Goal: Information Seeking & Learning: Learn about a topic

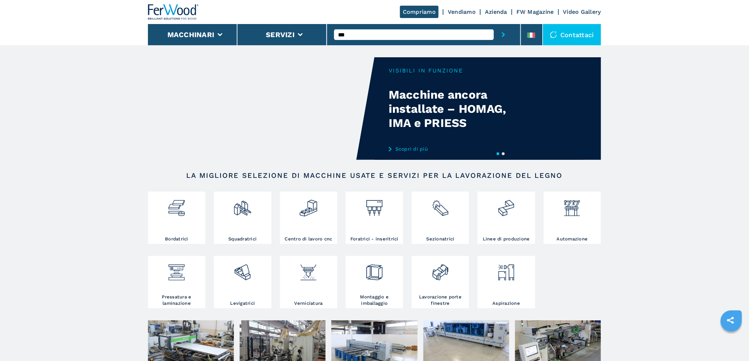
type input "***"
click at [494, 24] on button "submit-button" at bounding box center [503, 34] width 19 height 21
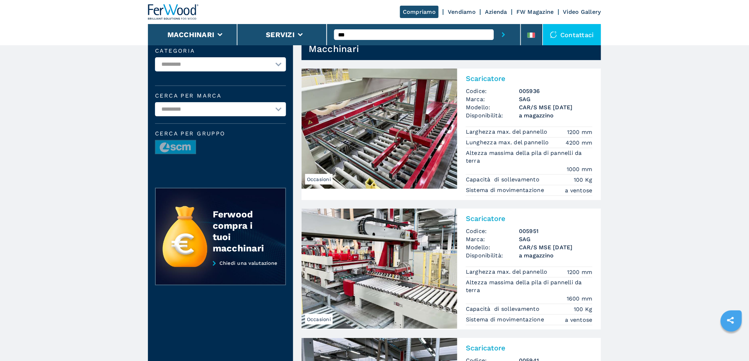
scroll to position [39, 0]
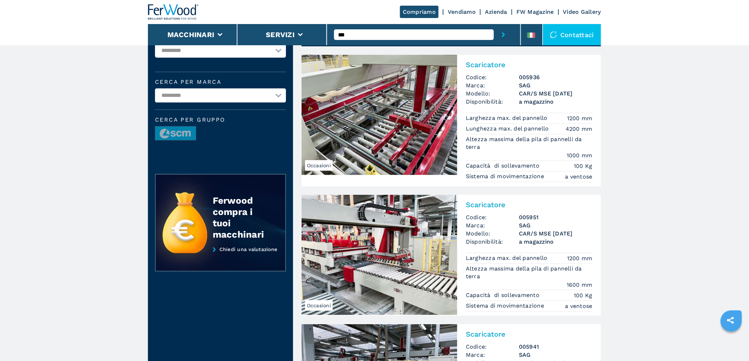
click at [521, 84] on h3 "SAG" at bounding box center [556, 85] width 74 height 8
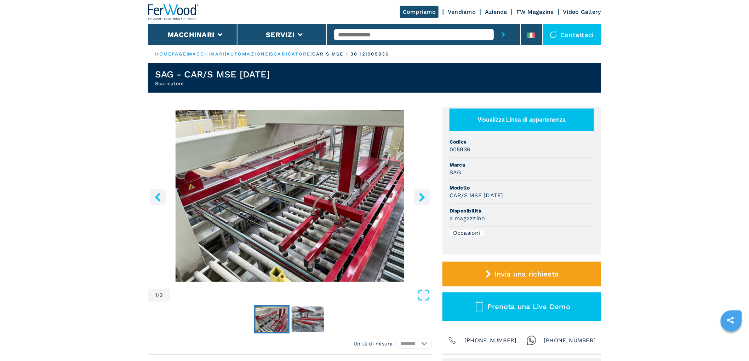
click at [413, 196] on img "Go to Slide 1" at bounding box center [290, 196] width 284 height 172
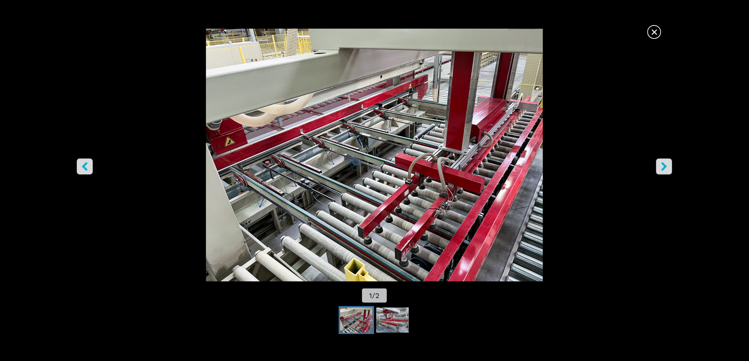
click at [650, 30] on span "×" at bounding box center [654, 30] width 12 height 12
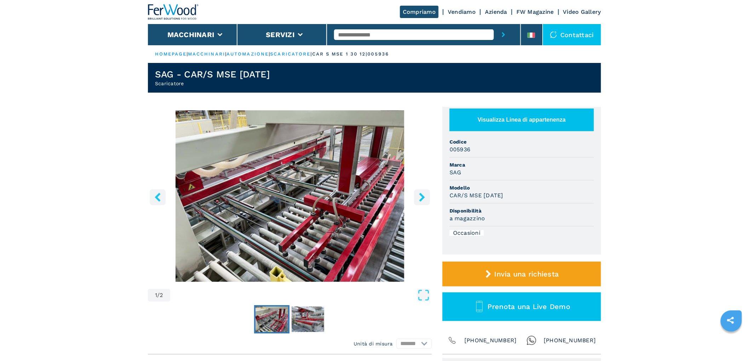
click at [355, 27] on div at bounding box center [423, 34] width 179 height 21
click at [348, 38] on input "text" at bounding box center [414, 34] width 160 height 11
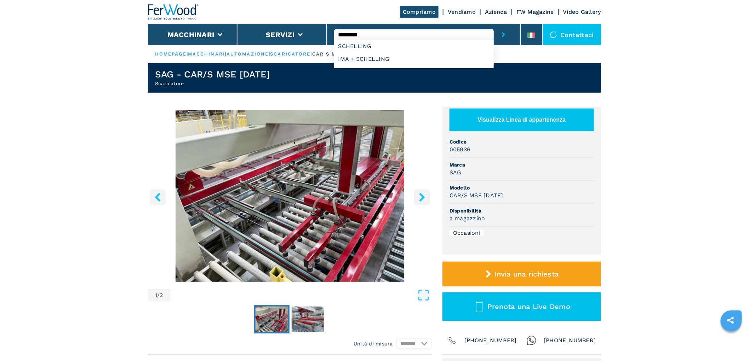
type input "*********"
click at [494, 24] on button "submit-button" at bounding box center [503, 34] width 19 height 21
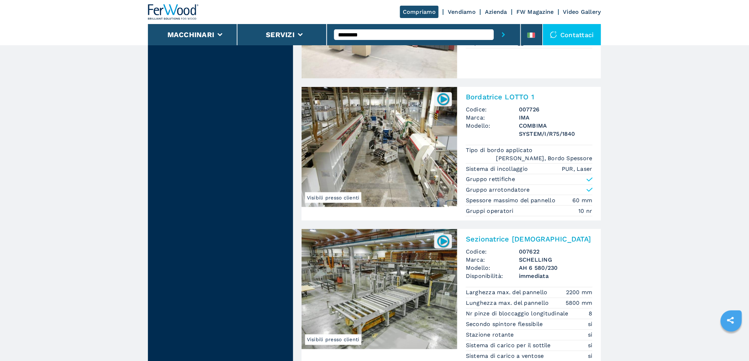
scroll to position [432, 0]
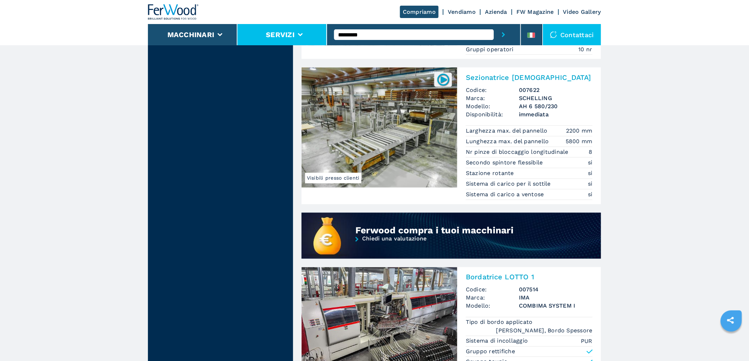
drag, startPoint x: 377, startPoint y: 35, endPoint x: 282, endPoint y: 37, distance: 94.9
click at [282, 37] on div "Compriamo Vendiamo Azienda FW Magazine Video Gallery Macchinari Servizi *******…" at bounding box center [374, 22] width 453 height 45
type input "*****"
click at [494, 24] on button "submit-button" at bounding box center [503, 34] width 19 height 21
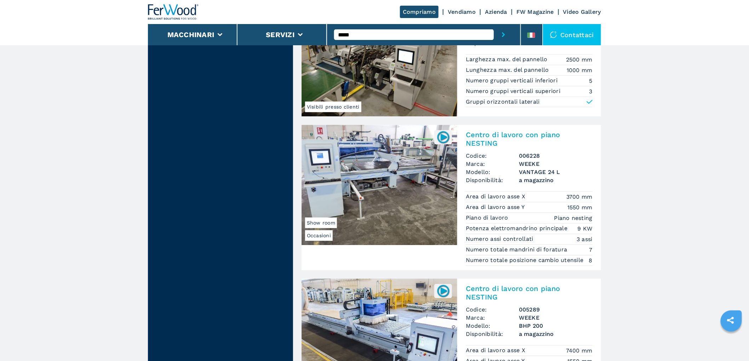
scroll to position [1022, 0]
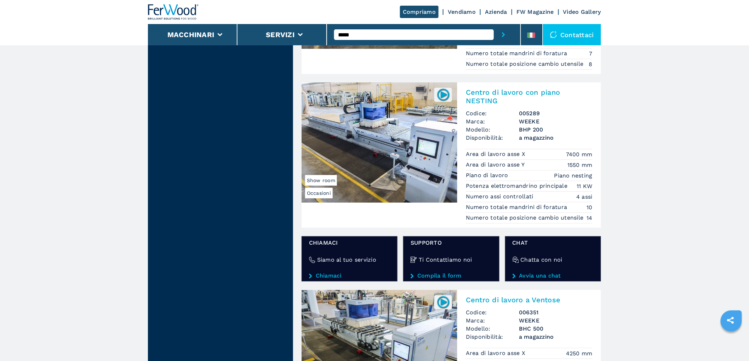
click at [540, 105] on h2 "Centro di lavoro con piano NESTING" at bounding box center [529, 96] width 127 height 17
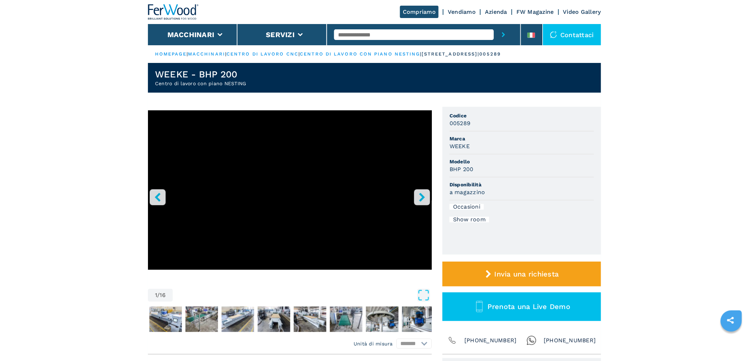
click at [422, 196] on icon "right-button" at bounding box center [422, 197] width 6 height 9
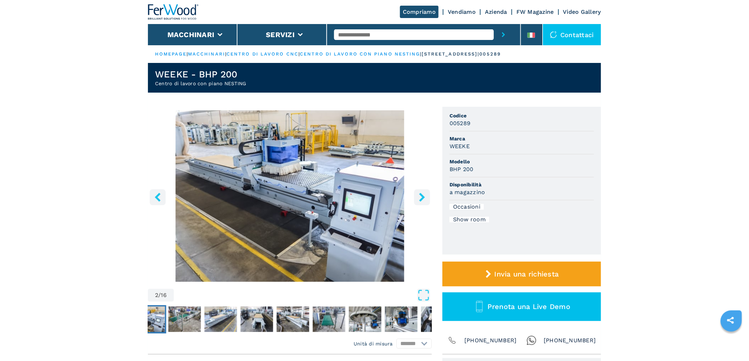
click at [422, 196] on icon "right-button" at bounding box center [422, 197] width 6 height 9
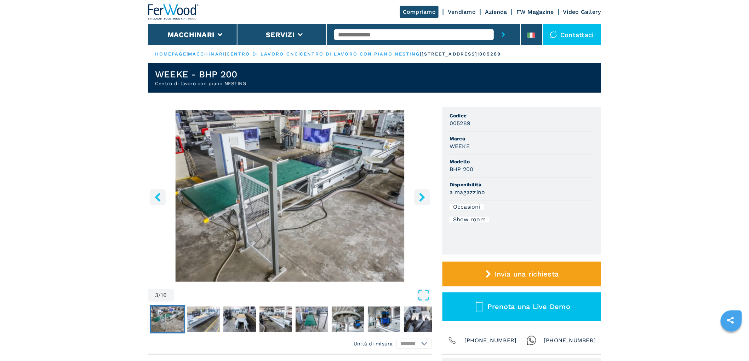
click at [422, 196] on icon "right-button" at bounding box center [422, 197] width 6 height 9
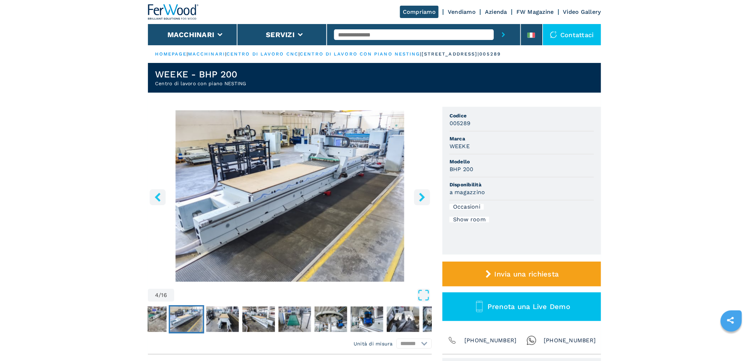
click at [422, 196] on icon "right-button" at bounding box center [422, 197] width 6 height 9
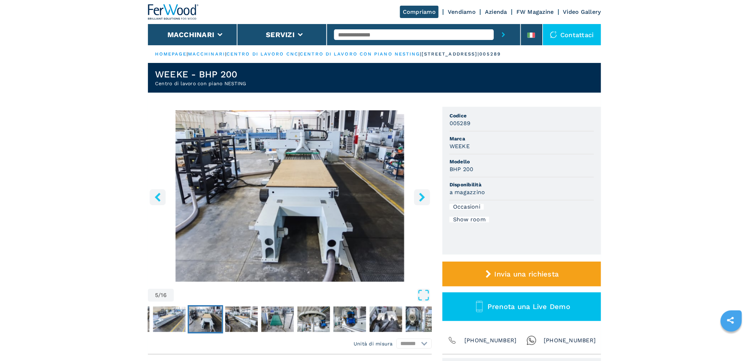
click at [422, 196] on icon "right-button" at bounding box center [422, 197] width 6 height 9
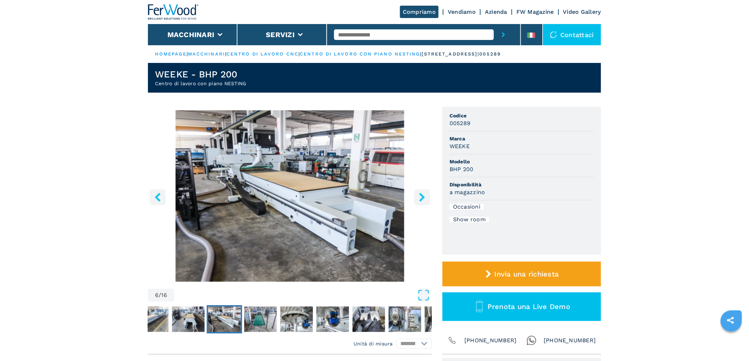
click at [422, 196] on icon "right-button" at bounding box center [422, 197] width 6 height 9
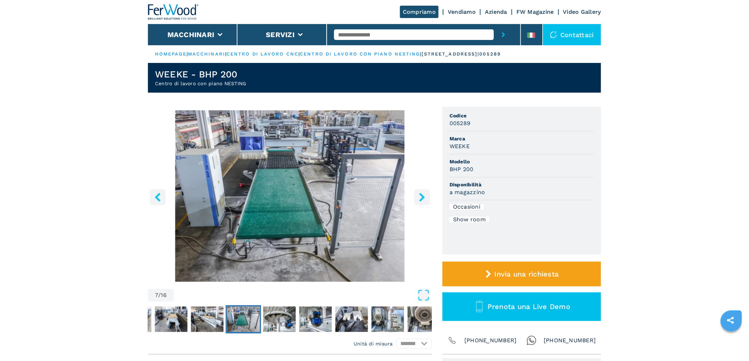
click at [422, 196] on icon "right-button" at bounding box center [422, 197] width 6 height 9
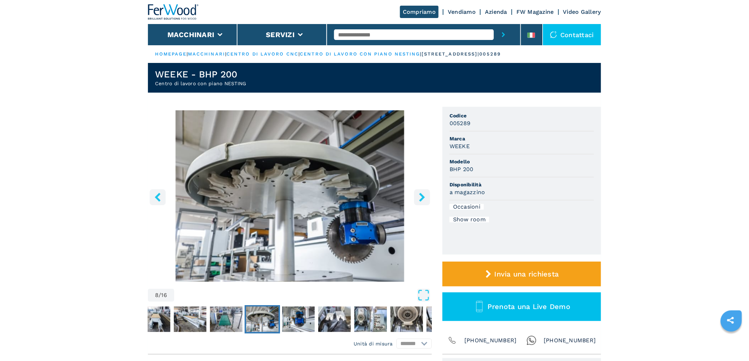
click at [422, 196] on icon "right-button" at bounding box center [422, 197] width 6 height 9
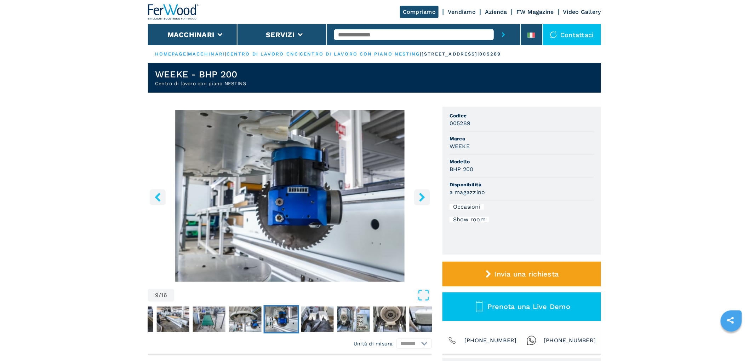
click at [422, 196] on icon "right-button" at bounding box center [422, 197] width 6 height 9
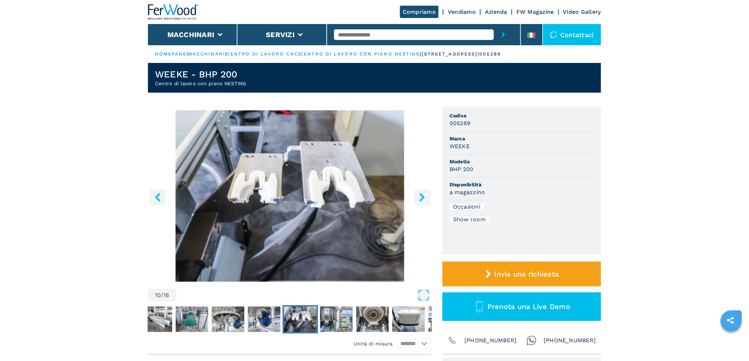
click at [422, 196] on icon "right-button" at bounding box center [422, 197] width 6 height 9
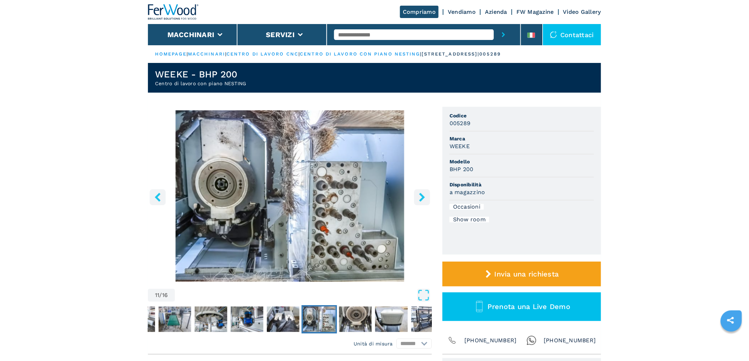
click at [422, 196] on icon "right-button" at bounding box center [422, 197] width 6 height 9
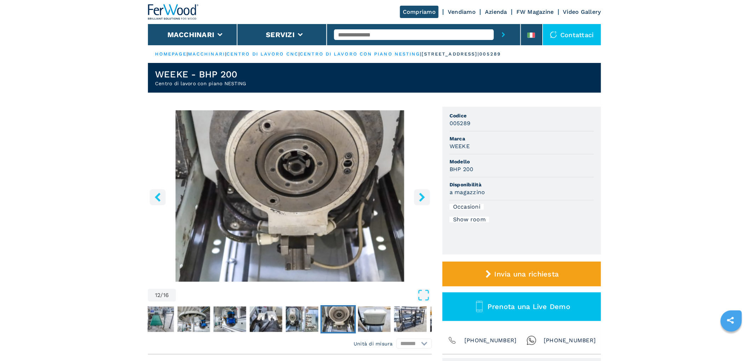
click at [162, 194] on button "left-button" at bounding box center [158, 197] width 16 height 16
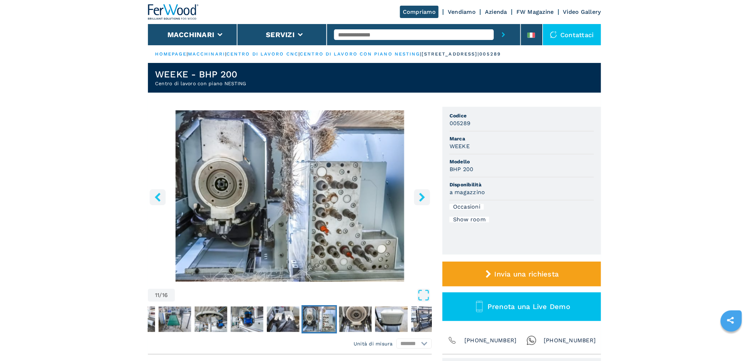
click at [422, 191] on button "right-button" at bounding box center [422, 197] width 16 height 16
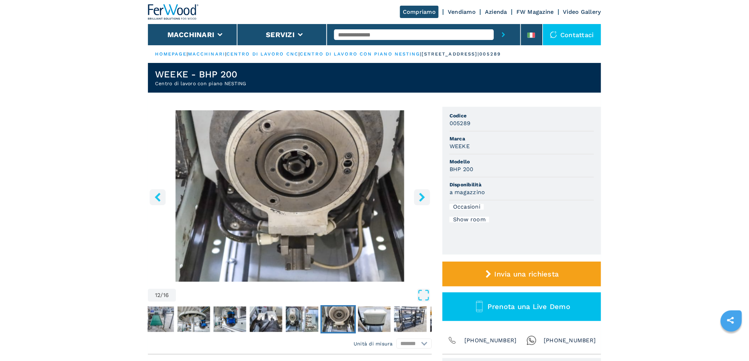
click at [422, 191] on button "right-button" at bounding box center [422, 197] width 16 height 16
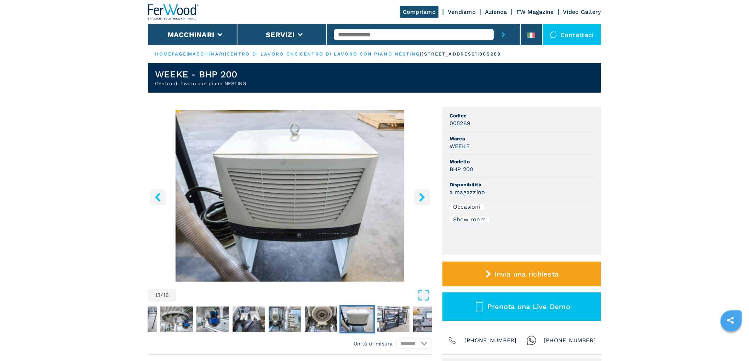
click at [422, 191] on button "right-button" at bounding box center [422, 197] width 16 height 16
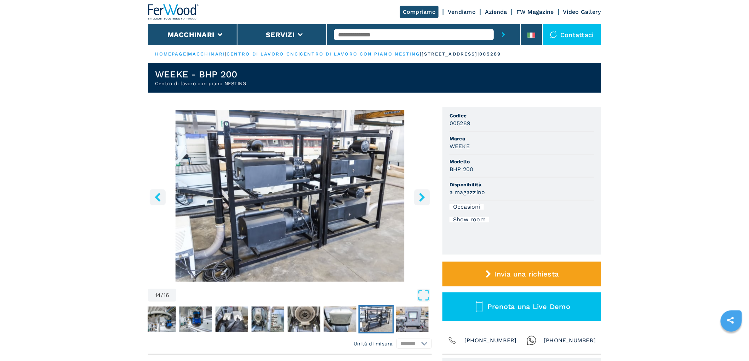
click at [422, 191] on button "right-button" at bounding box center [422, 197] width 16 height 16
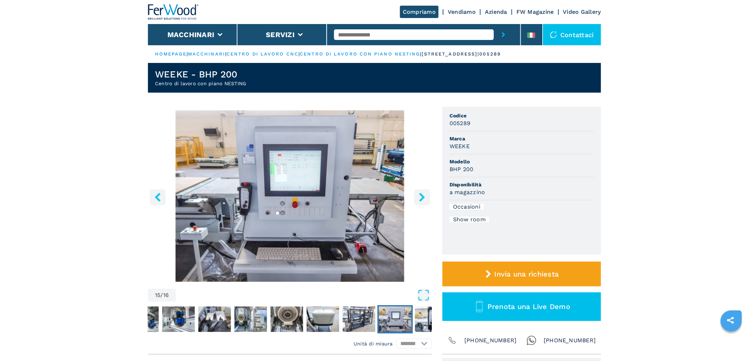
click at [163, 194] on button "left-button" at bounding box center [158, 197] width 16 height 16
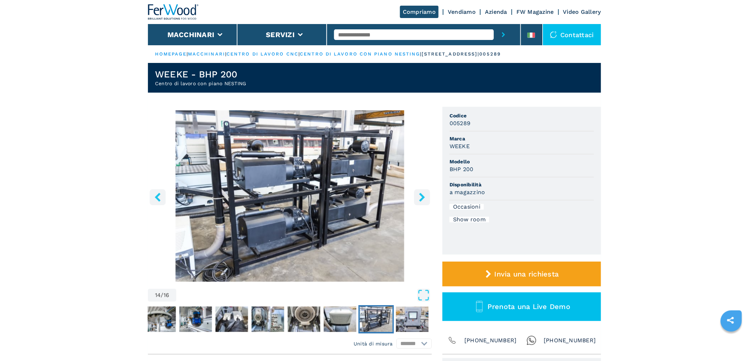
click at [419, 194] on icon "right-button" at bounding box center [422, 197] width 9 height 9
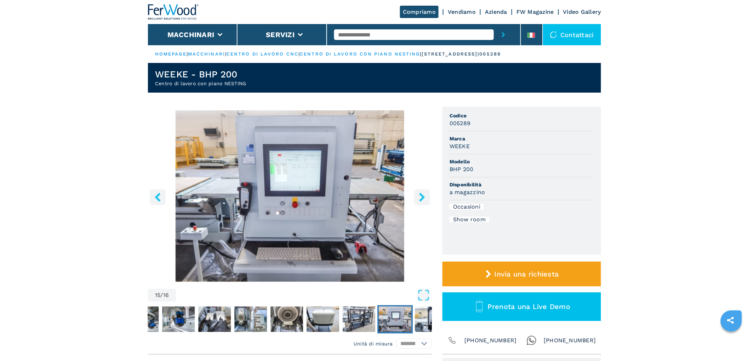
click at [419, 194] on icon "right-button" at bounding box center [422, 197] width 9 height 9
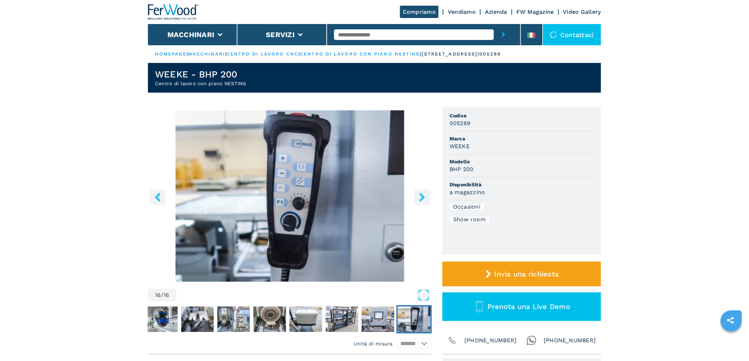
click at [419, 194] on icon "right-button" at bounding box center [422, 197] width 9 height 9
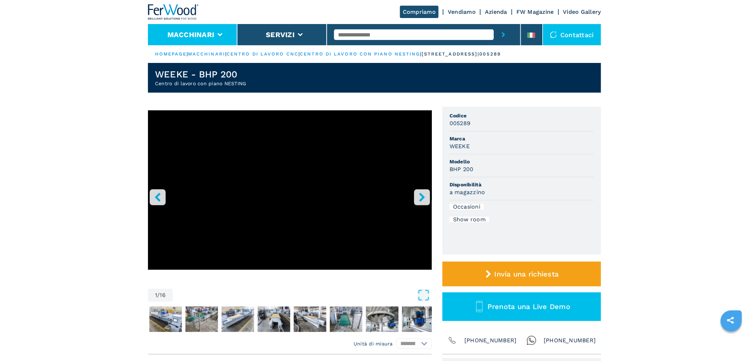
click at [186, 33] on button "Macchinari" at bounding box center [190, 34] width 47 height 8
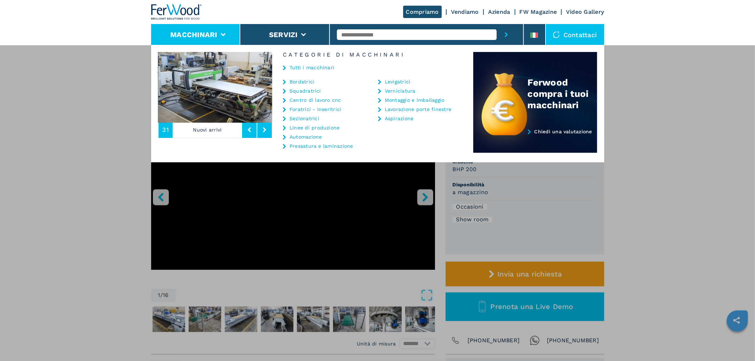
click at [321, 99] on link "Centro di lavoro cnc" at bounding box center [315, 100] width 52 height 5
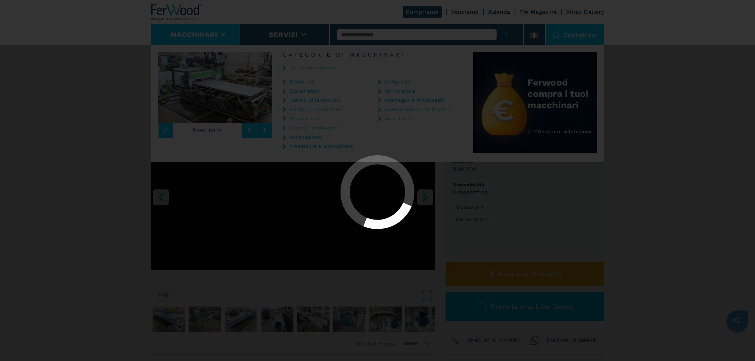
select select "**********"
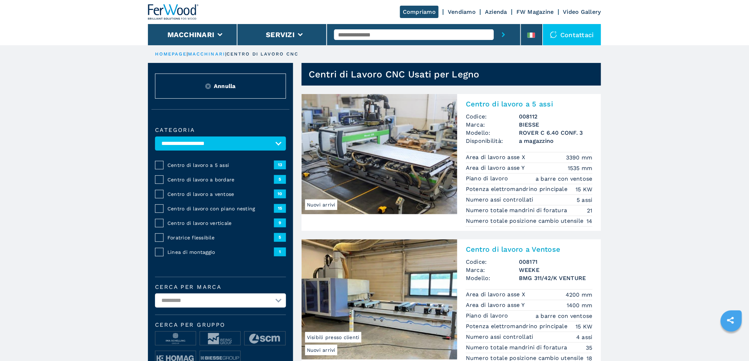
click at [539, 100] on h2 "Centro di lavoro a 5 assi" at bounding box center [529, 104] width 127 height 8
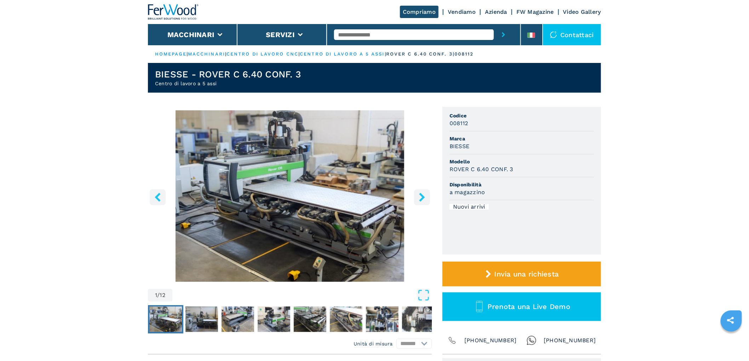
click at [424, 195] on icon "right-button" at bounding box center [422, 197] width 9 height 9
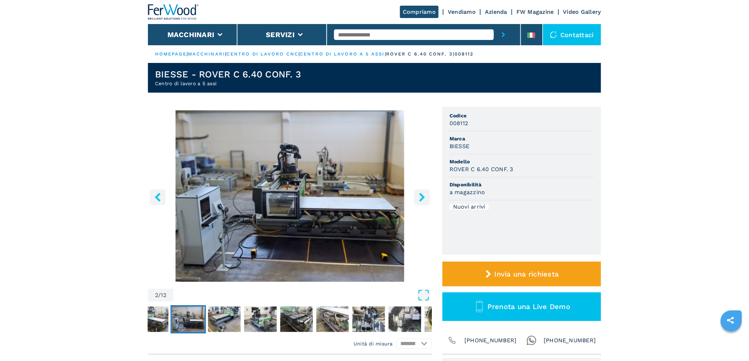
click at [422, 194] on icon "right-button" at bounding box center [422, 197] width 9 height 9
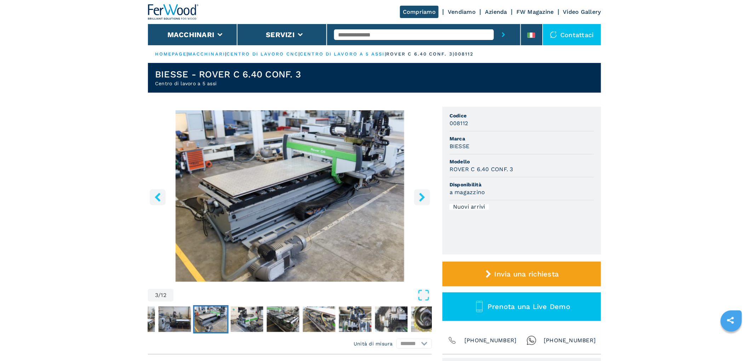
click at [422, 194] on icon "right-button" at bounding box center [422, 197] width 9 height 9
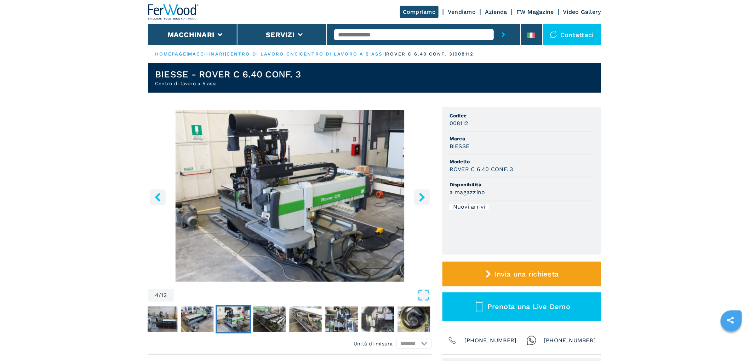
click at [422, 194] on icon "right-button" at bounding box center [422, 197] width 9 height 9
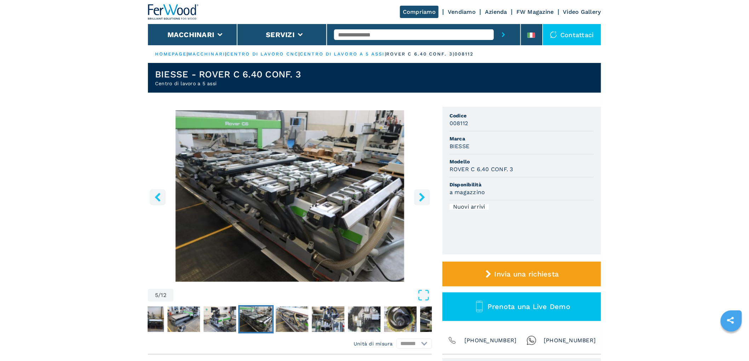
click at [423, 193] on icon "right-button" at bounding box center [422, 197] width 9 height 9
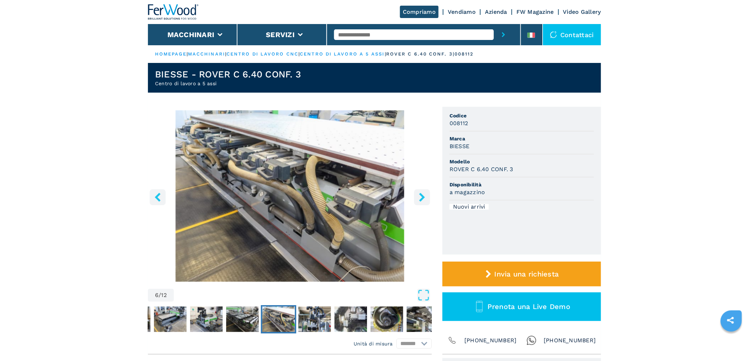
click at [423, 193] on icon "right-button" at bounding box center [422, 197] width 9 height 9
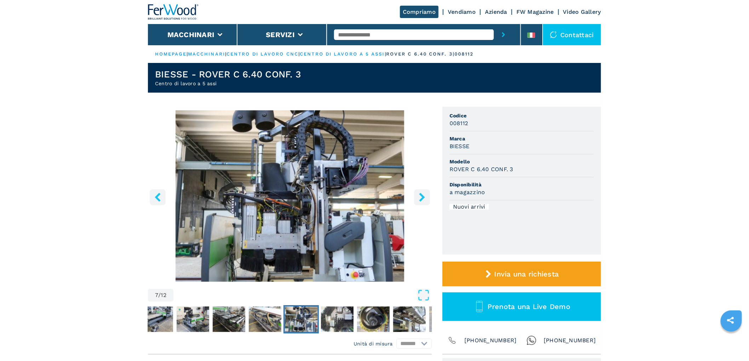
click at [423, 193] on icon "right-button" at bounding box center [422, 197] width 9 height 9
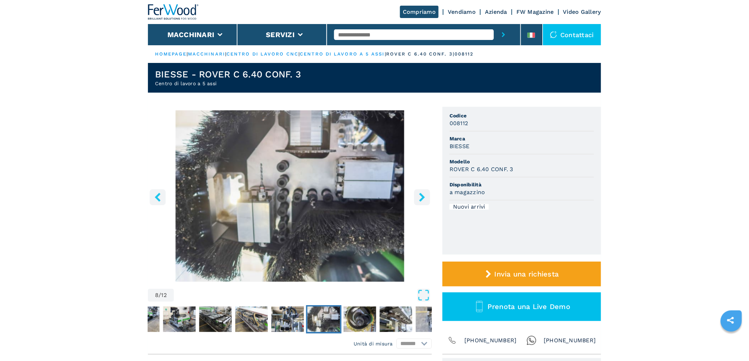
click at [423, 193] on icon "right-button" at bounding box center [422, 197] width 9 height 9
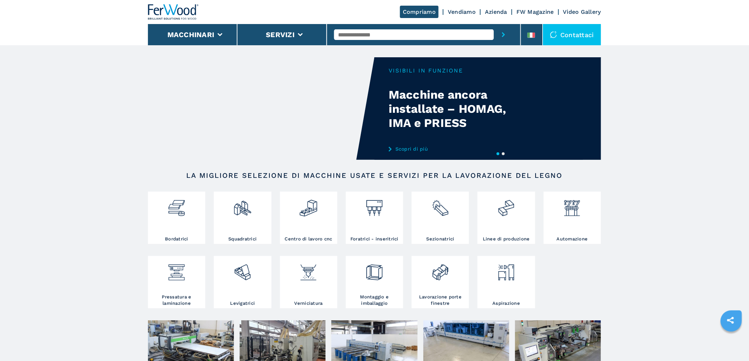
click at [436, 40] on div at bounding box center [423, 34] width 179 height 21
click at [435, 37] on input "text" at bounding box center [414, 34] width 160 height 11
type input "***"
click at [494, 24] on button "submit-button" at bounding box center [503, 34] width 19 height 21
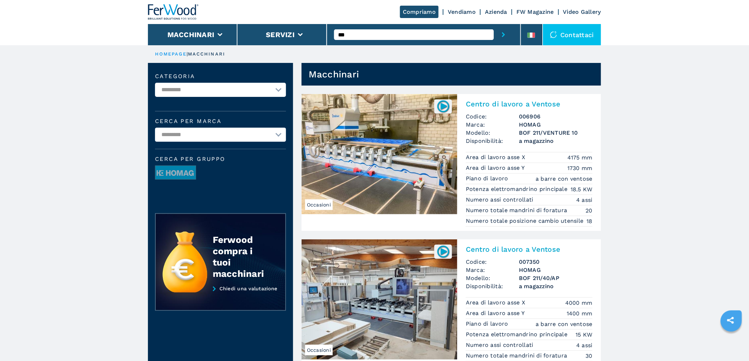
click at [482, 102] on h2 "Centro di lavoro a Ventose" at bounding box center [529, 104] width 127 height 8
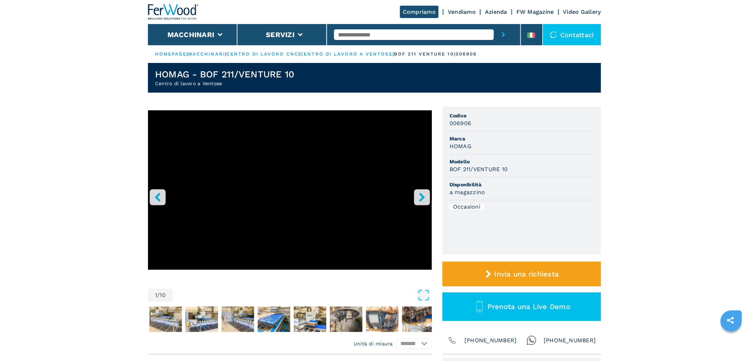
click at [421, 189] on button "right-button" at bounding box center [422, 197] width 16 height 16
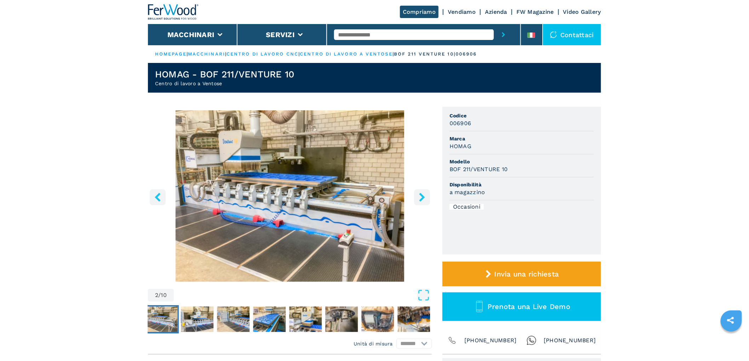
click at [341, 183] on img "Go to Slide 2" at bounding box center [290, 196] width 284 height 172
click at [324, 169] on img "Go to Slide 2" at bounding box center [290, 196] width 284 height 172
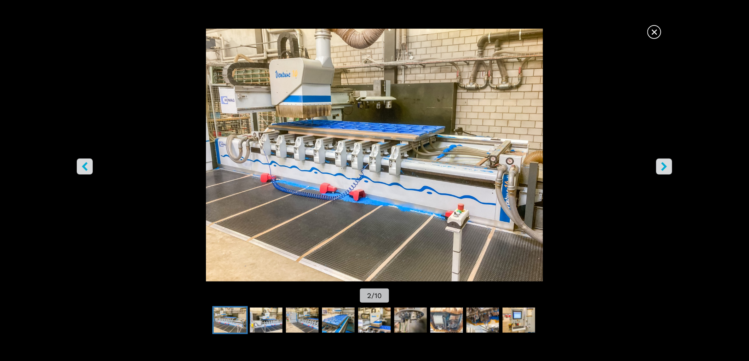
click at [663, 163] on icon "right-button" at bounding box center [664, 166] width 6 height 9
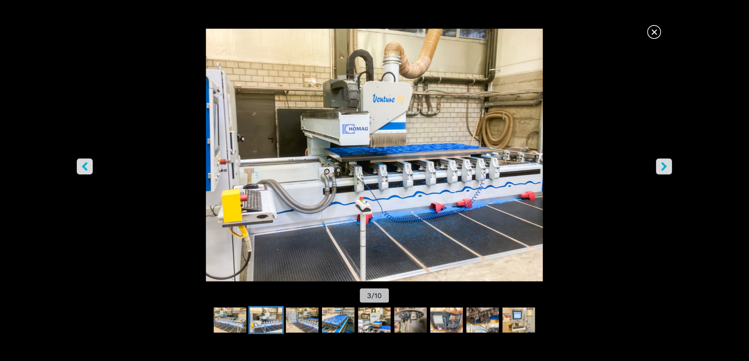
click at [663, 163] on icon "right-button" at bounding box center [664, 166] width 6 height 9
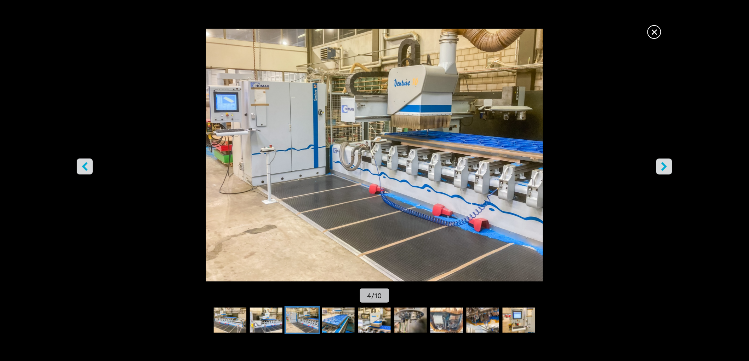
click at [663, 163] on icon "right-button" at bounding box center [664, 166] width 6 height 9
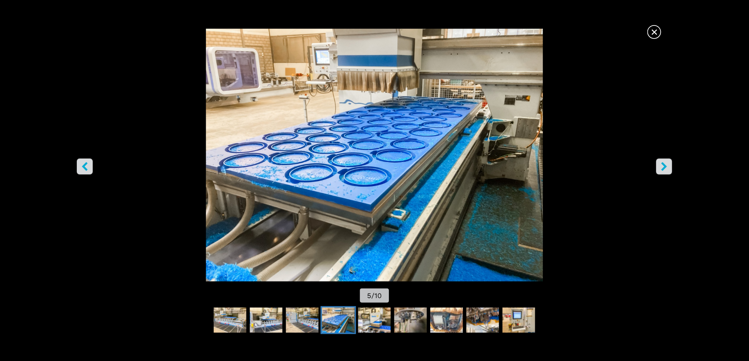
click at [663, 163] on icon "right-button" at bounding box center [664, 166] width 6 height 9
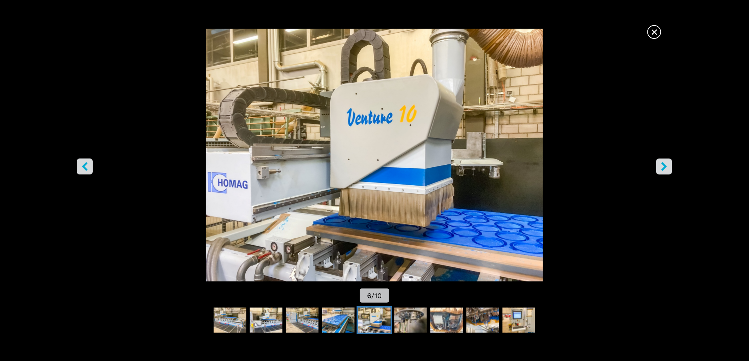
click at [663, 163] on icon "right-button" at bounding box center [664, 166] width 6 height 9
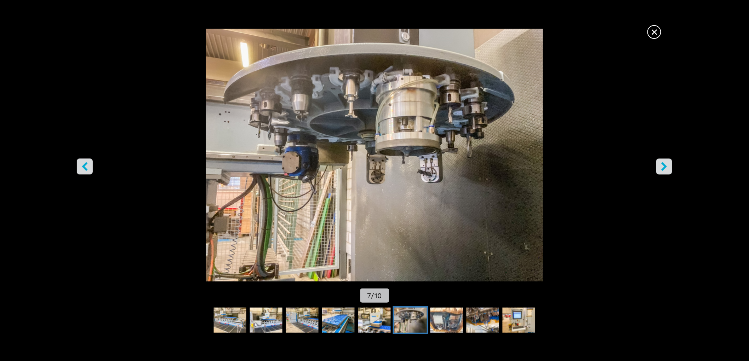
click at [663, 163] on icon "right-button" at bounding box center [664, 166] width 6 height 9
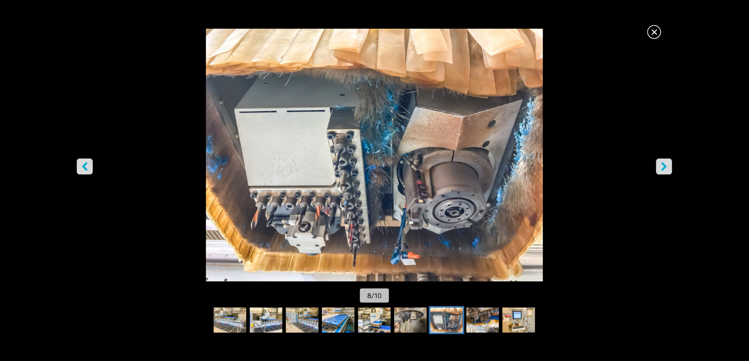
click at [663, 163] on icon "right-button" at bounding box center [664, 166] width 6 height 9
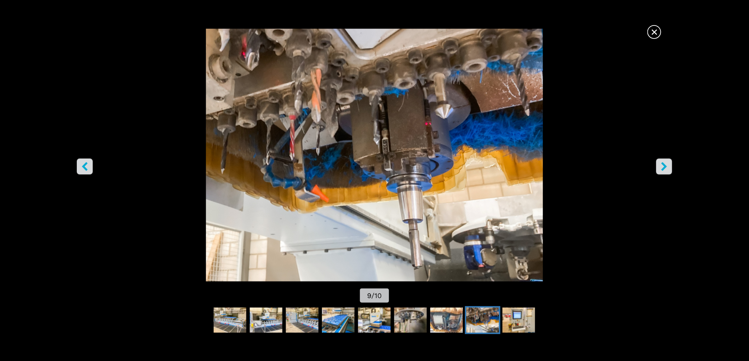
click at [663, 163] on icon "right-button" at bounding box center [664, 166] width 6 height 9
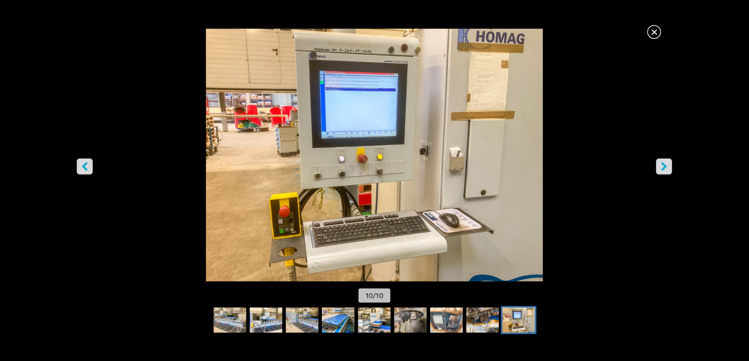
drag, startPoint x: 663, startPoint y: 163, endPoint x: 518, endPoint y: 161, distance: 144.4
click at [535, 165] on div "× 10 / 10" at bounding box center [374, 167] width 749 height 276
click at [373, 117] on img "Go to Slide 10" at bounding box center [375, 155] width 674 height 253
click at [666, 167] on icon "right-button" at bounding box center [664, 166] width 6 height 9
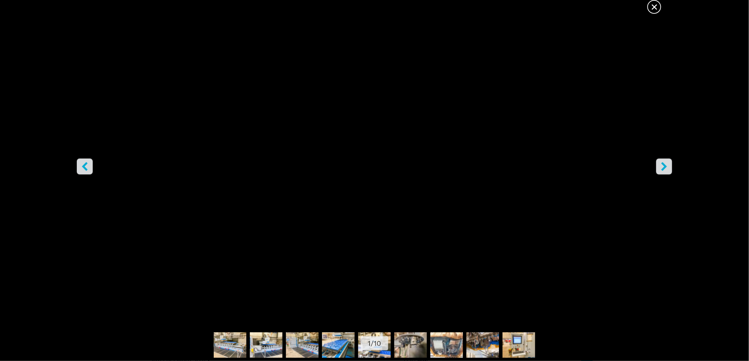
click at [666, 167] on icon "right-button" at bounding box center [664, 166] width 6 height 9
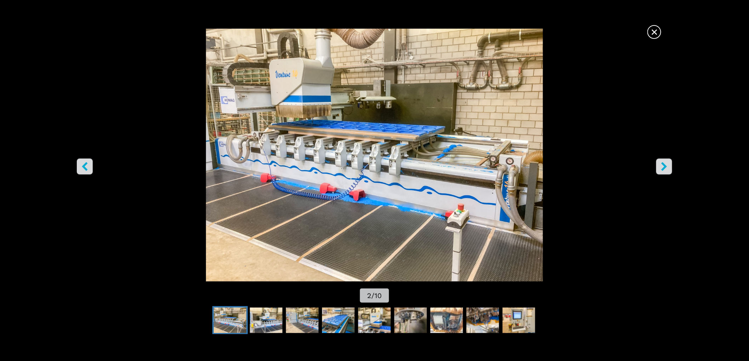
click at [666, 167] on icon "right-button" at bounding box center [664, 166] width 6 height 9
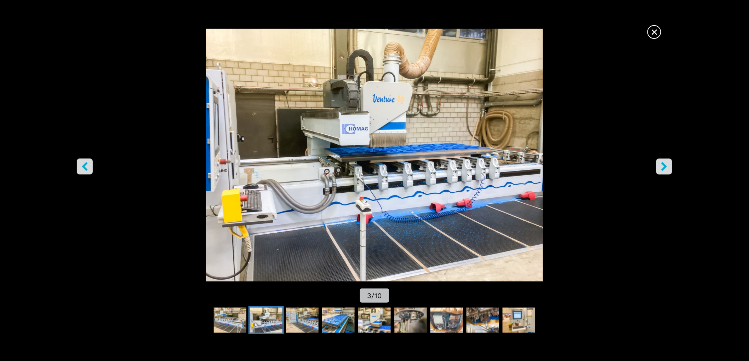
click at [666, 167] on icon "right-button" at bounding box center [664, 166] width 6 height 9
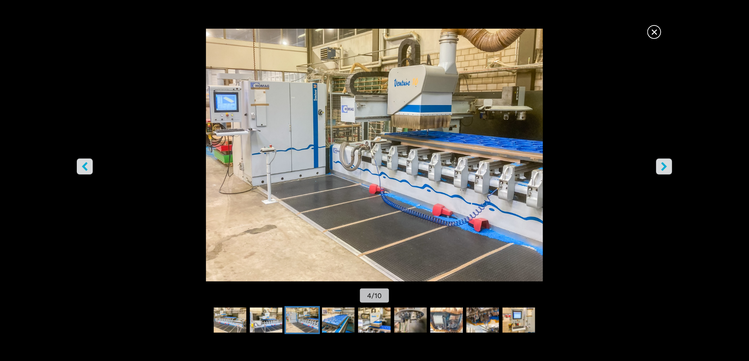
click at [666, 167] on icon "right-button" at bounding box center [664, 166] width 6 height 9
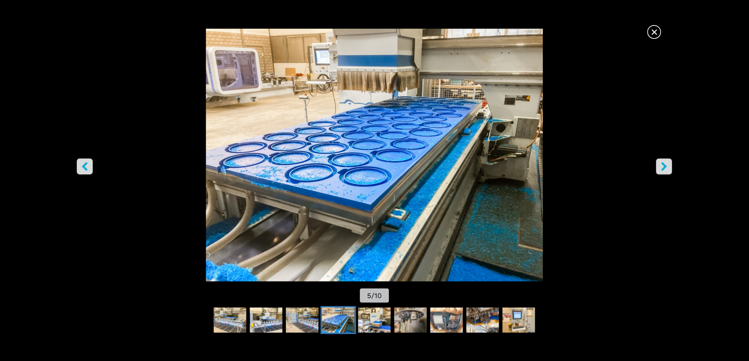
click at [649, 26] on span "×" at bounding box center [654, 30] width 12 height 12
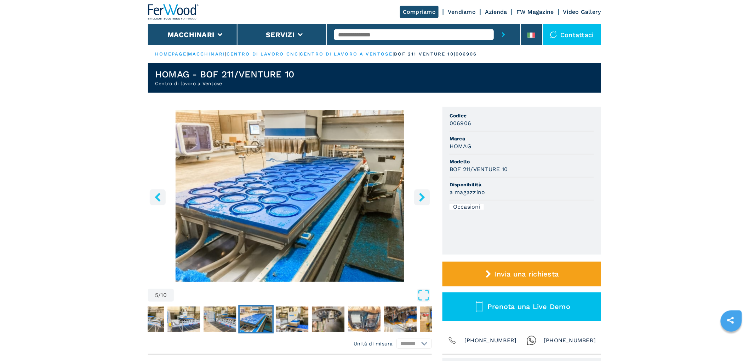
click at [361, 37] on input "text" at bounding box center [414, 34] width 160 height 11
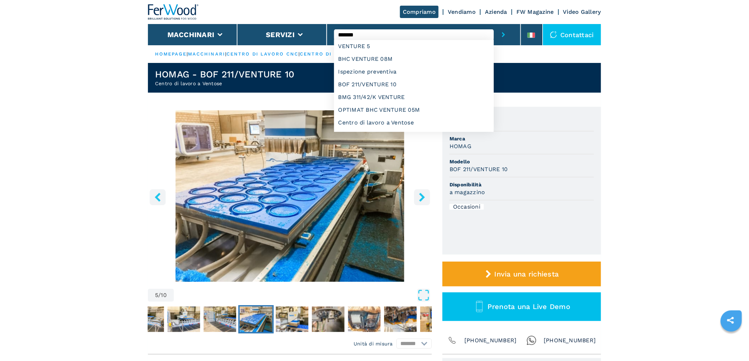
type input "*******"
click at [494, 24] on button "submit-button" at bounding box center [503, 34] width 19 height 21
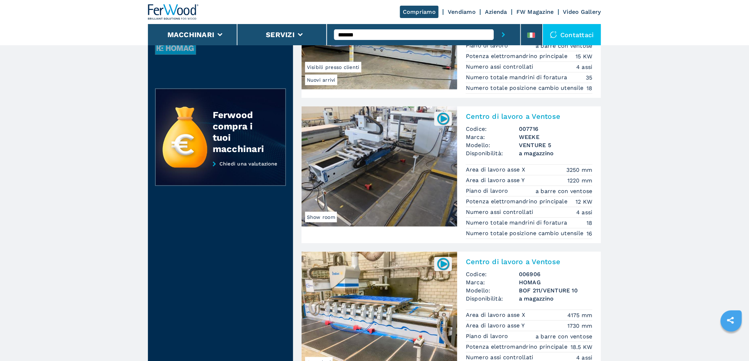
scroll to position [118, 0]
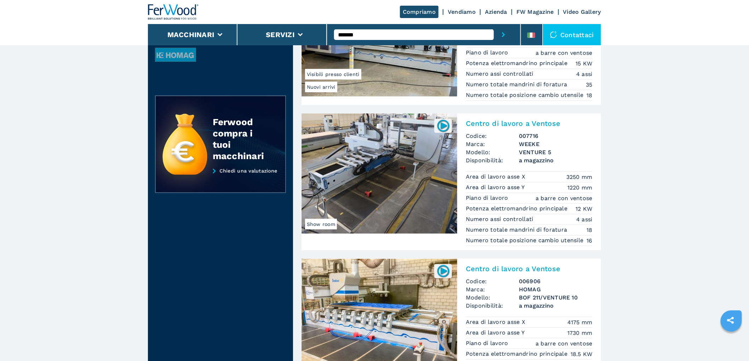
click at [520, 140] on h3 "WEEKE" at bounding box center [556, 144] width 74 height 8
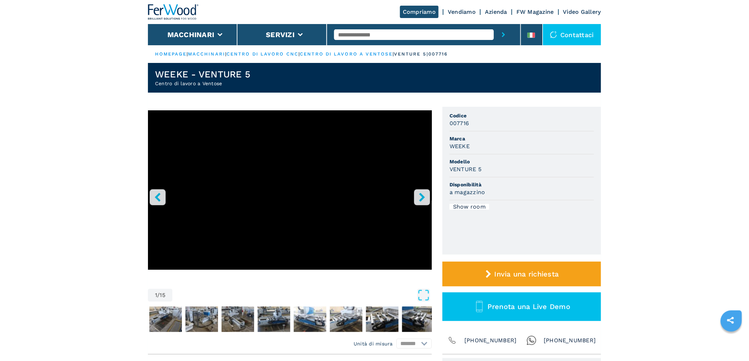
click at [427, 197] on button "right-button" at bounding box center [422, 197] width 16 height 16
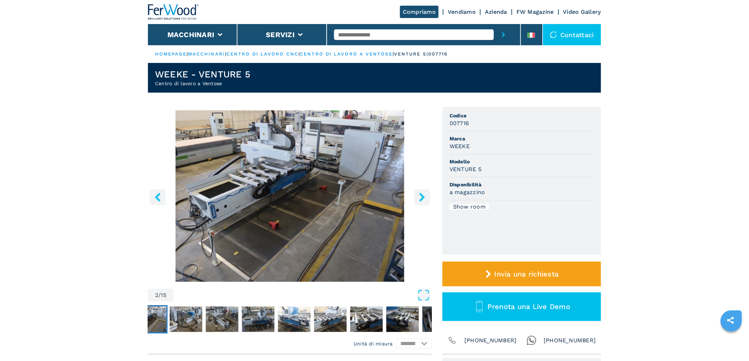
click at [427, 197] on button "right-button" at bounding box center [422, 197] width 16 height 16
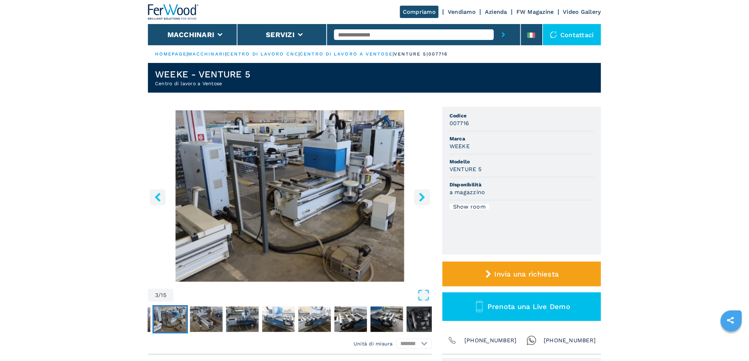
click at [427, 197] on button "right-button" at bounding box center [422, 197] width 16 height 16
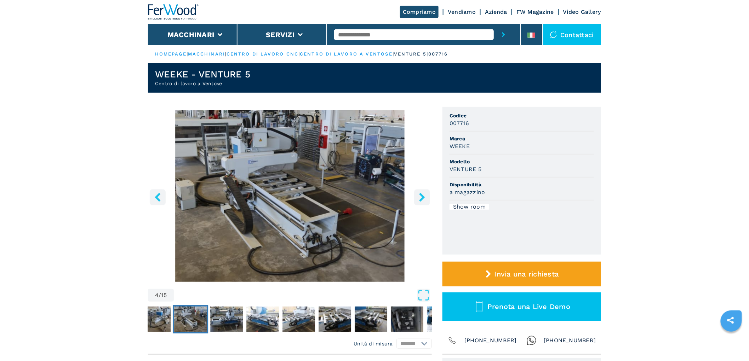
click at [427, 197] on button "right-button" at bounding box center [422, 197] width 16 height 16
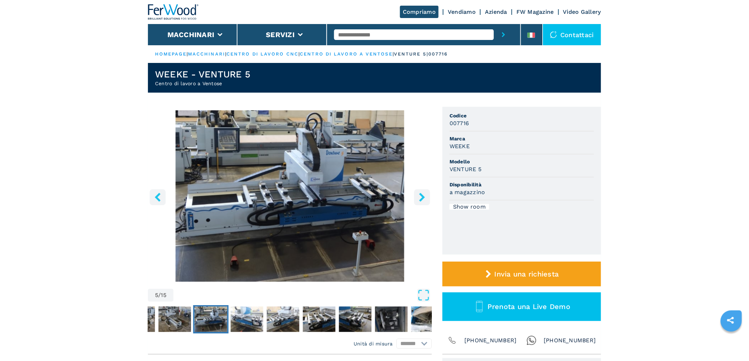
click at [427, 197] on button "right-button" at bounding box center [422, 197] width 16 height 16
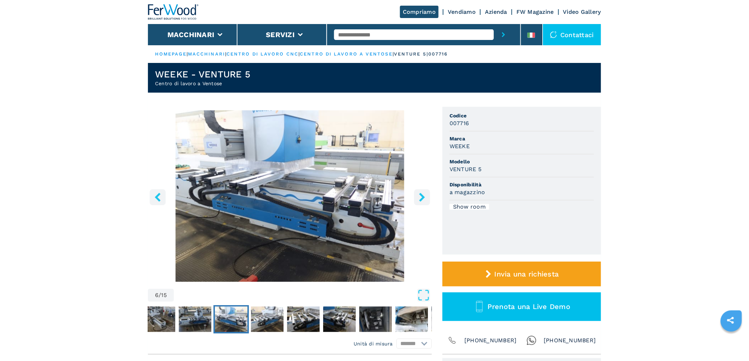
click at [427, 197] on button "right-button" at bounding box center [422, 197] width 16 height 16
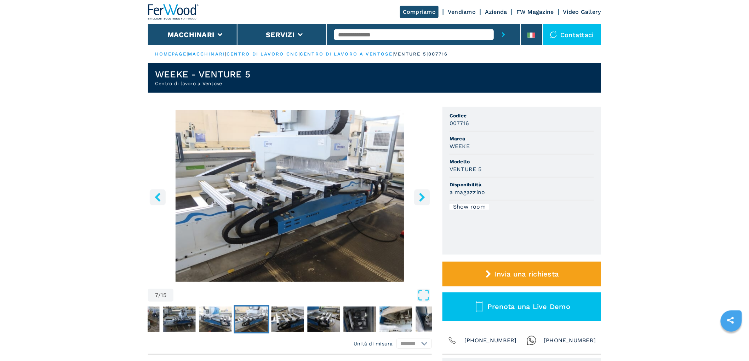
click at [427, 197] on button "right-button" at bounding box center [422, 197] width 16 height 16
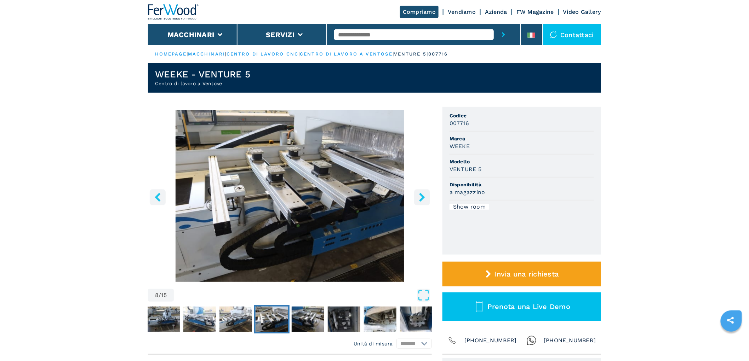
click at [427, 197] on button "right-button" at bounding box center [422, 197] width 16 height 16
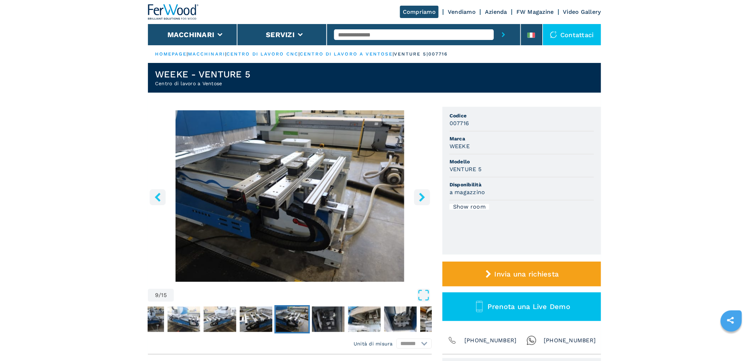
click at [427, 197] on button "right-button" at bounding box center [422, 197] width 16 height 16
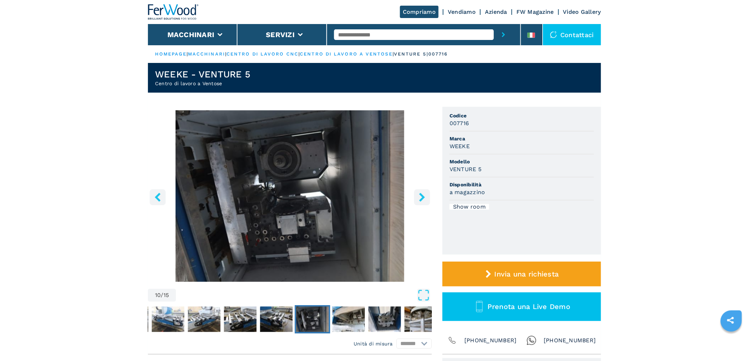
click at [427, 197] on button "right-button" at bounding box center [422, 197] width 16 height 16
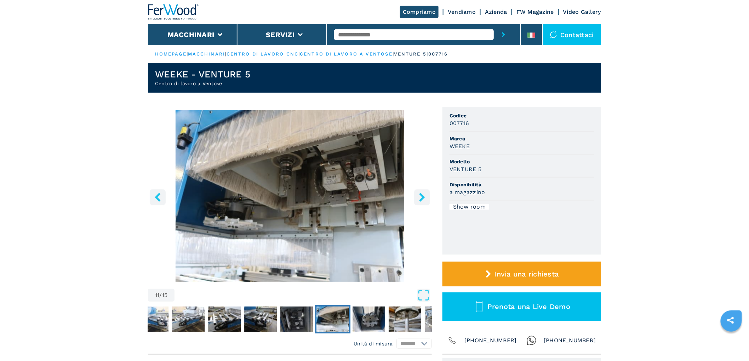
click at [427, 197] on button "right-button" at bounding box center [422, 197] width 16 height 16
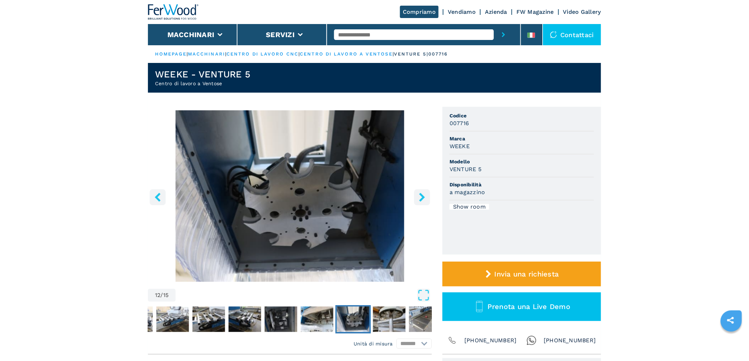
click at [427, 197] on button "right-button" at bounding box center [422, 197] width 16 height 16
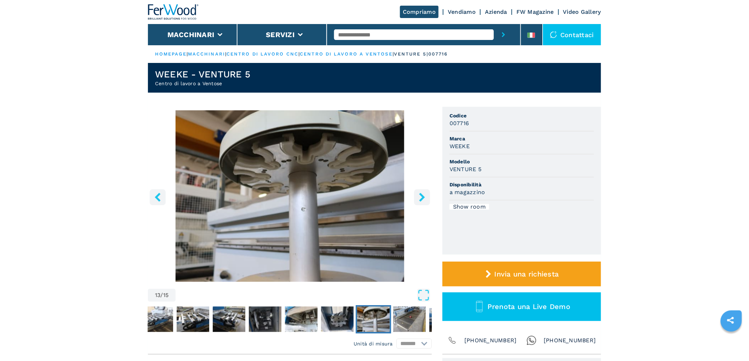
click at [427, 197] on button "right-button" at bounding box center [422, 197] width 16 height 16
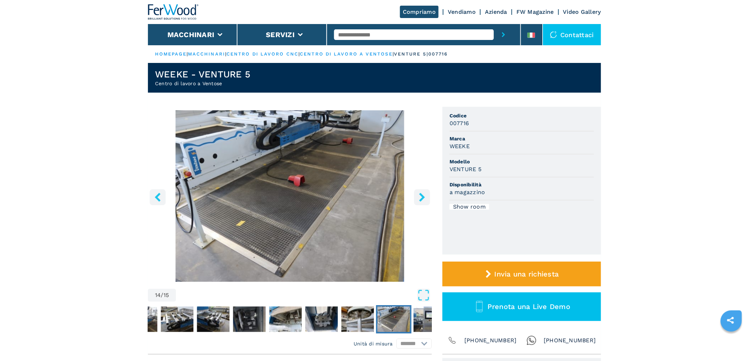
click at [427, 197] on button "right-button" at bounding box center [422, 197] width 16 height 16
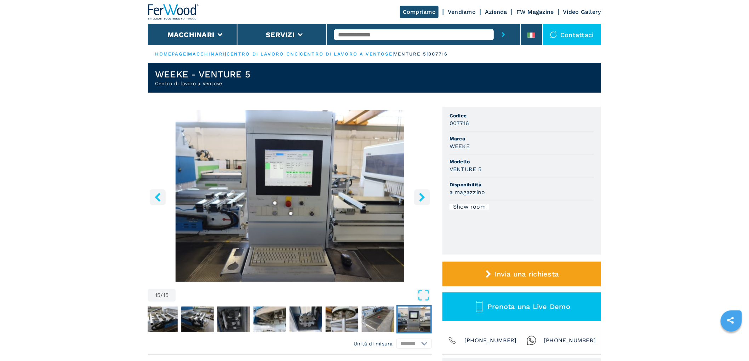
click at [427, 197] on button "right-button" at bounding box center [422, 197] width 16 height 16
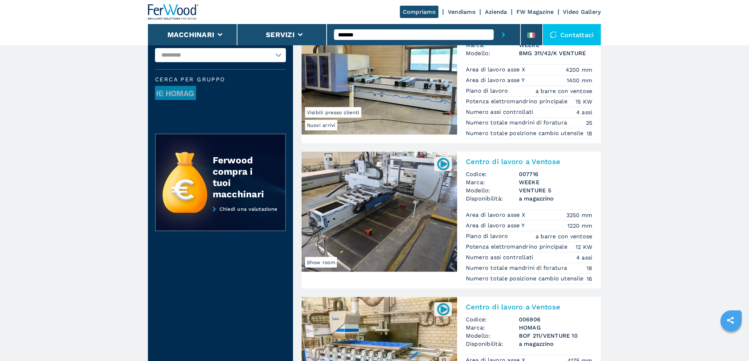
scroll to position [79, 0]
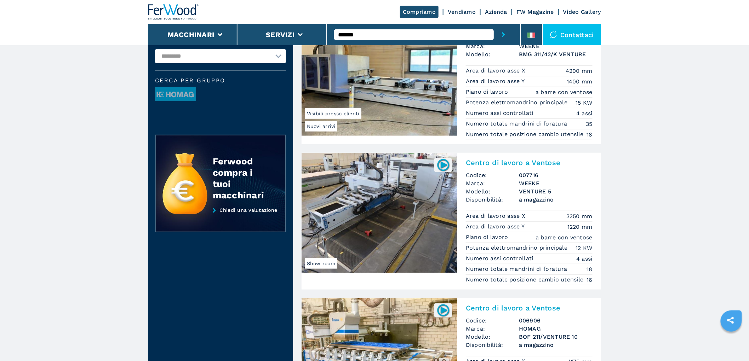
click at [363, 33] on input "*******" at bounding box center [414, 34] width 160 height 11
type input "*********"
click at [494, 24] on button "submit-button" at bounding box center [503, 34] width 19 height 21
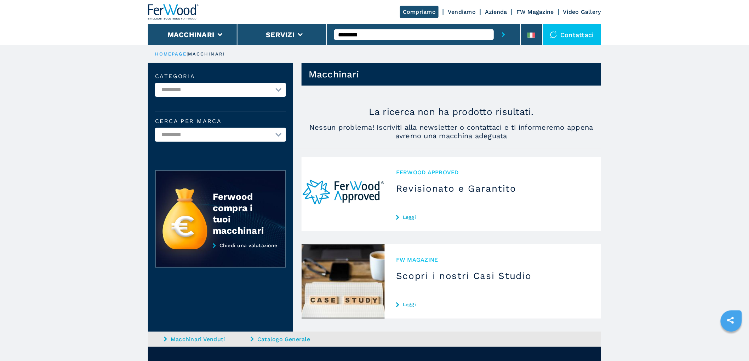
drag, startPoint x: 383, startPoint y: 29, endPoint x: 359, endPoint y: 29, distance: 24.1
click at [359, 29] on div "*********" at bounding box center [423, 34] width 179 height 21
drag, startPoint x: 376, startPoint y: 36, endPoint x: 299, endPoint y: 34, distance: 76.8
click at [299, 34] on div "Compriamo Vendiamo Azienda FW Magazine Video Gallery Macchinari Servizi *******…" at bounding box center [374, 22] width 453 height 45
type input "*****"
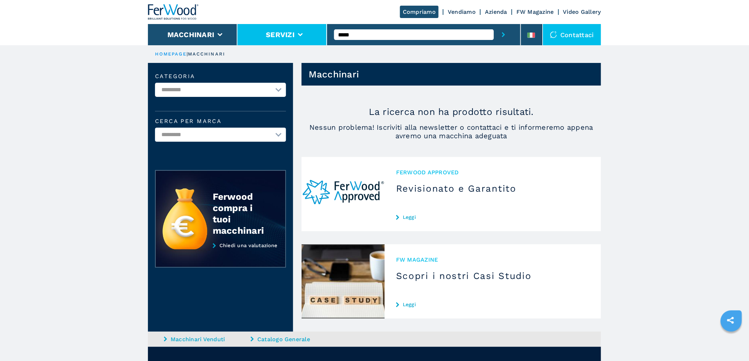
click at [494, 24] on button "submit-button" at bounding box center [503, 34] width 19 height 21
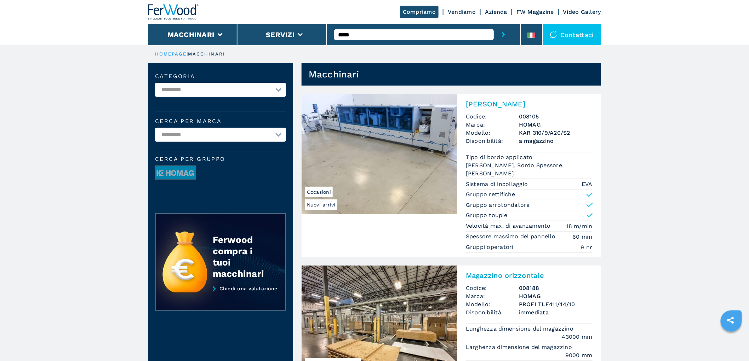
click at [188, 92] on select "**********" at bounding box center [220, 90] width 131 height 14
select select "**********"
click at [155, 83] on select "**********" at bounding box center [220, 90] width 131 height 14
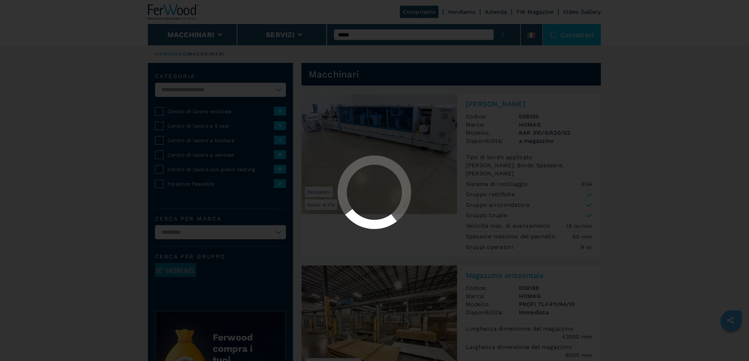
select select "**********"
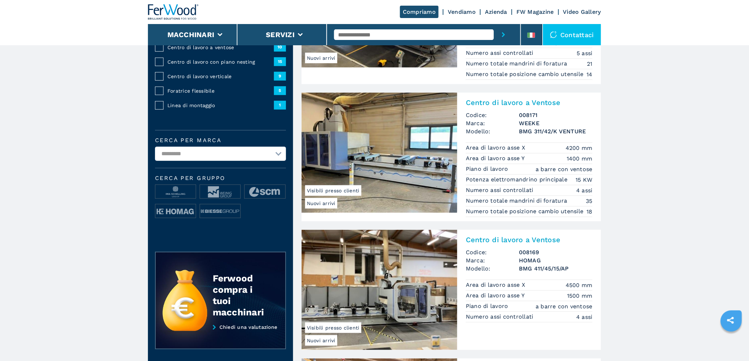
scroll to position [236, 0]
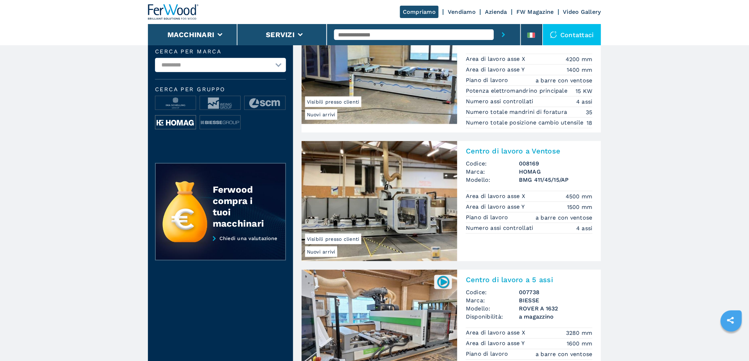
click at [182, 119] on img at bounding box center [175, 123] width 40 height 14
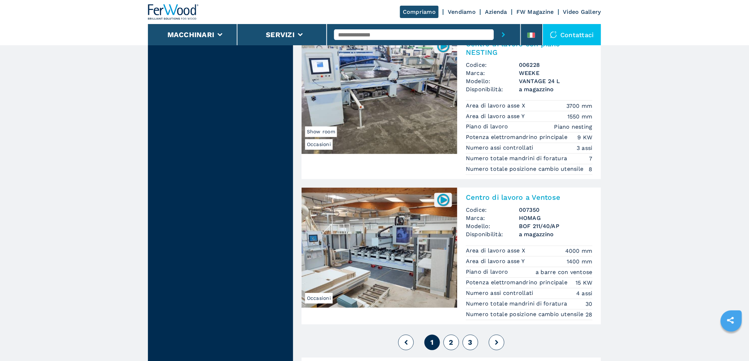
scroll to position [1660, 0]
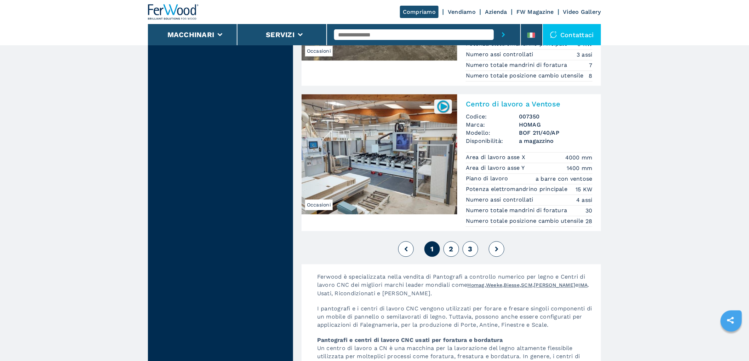
click at [451, 254] on span "2" at bounding box center [451, 249] width 4 height 8
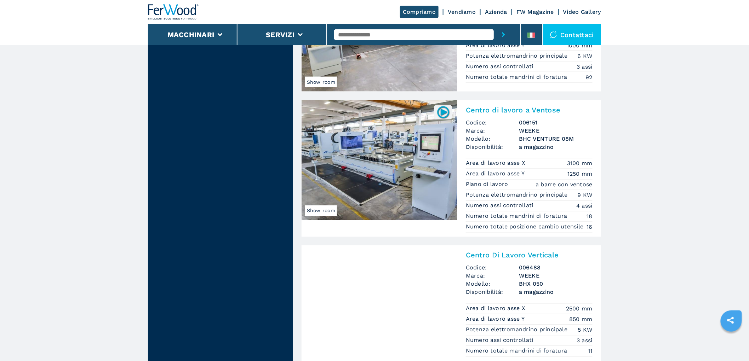
scroll to position [1612, 0]
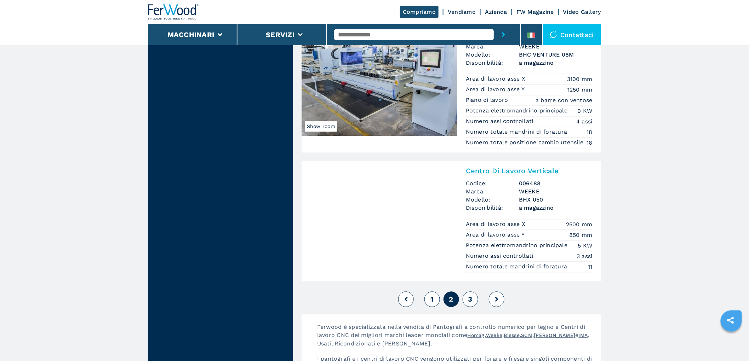
click at [470, 304] on span "3" at bounding box center [470, 299] width 4 height 8
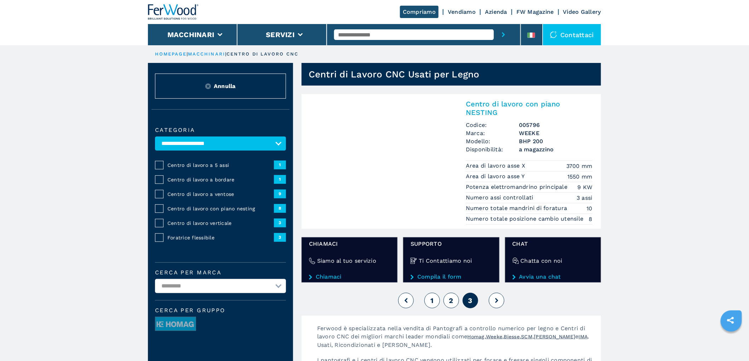
click at [524, 119] on div "Centro di lavoro con piano NESTING Codice: 005796 Marca: WEEKE Modello: BHP 200…" at bounding box center [529, 161] width 144 height 135
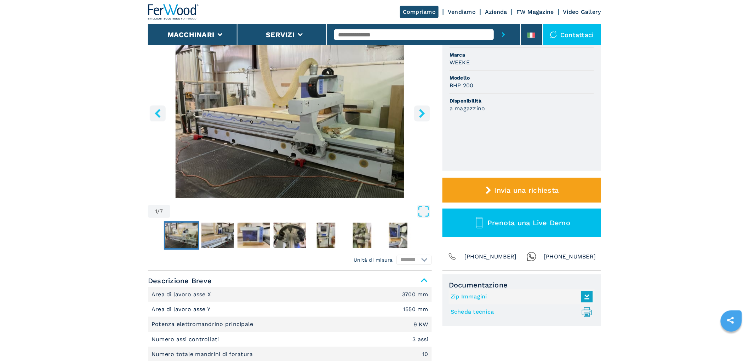
scroll to position [196, 0]
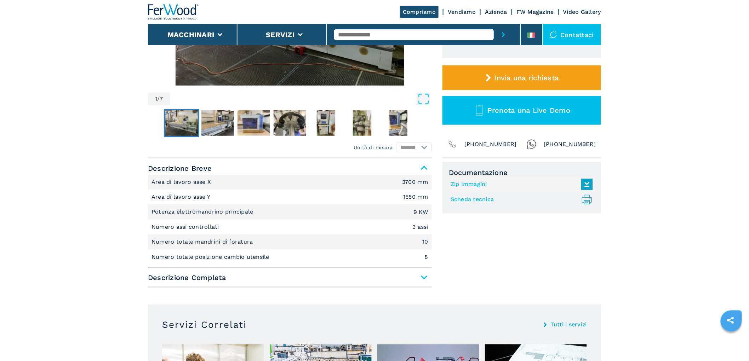
click at [376, 35] on input "text" at bounding box center [414, 34] width 160 height 11
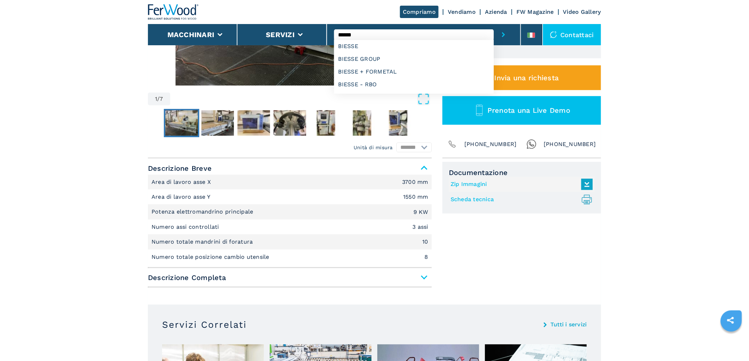
type input "******"
click at [494, 24] on button "submit-button" at bounding box center [503, 34] width 19 height 21
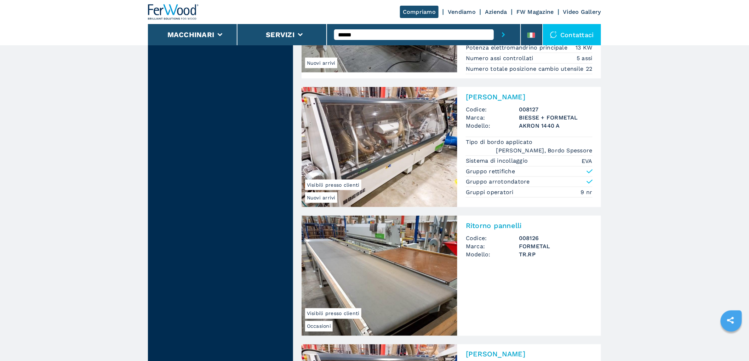
scroll to position [1612, 0]
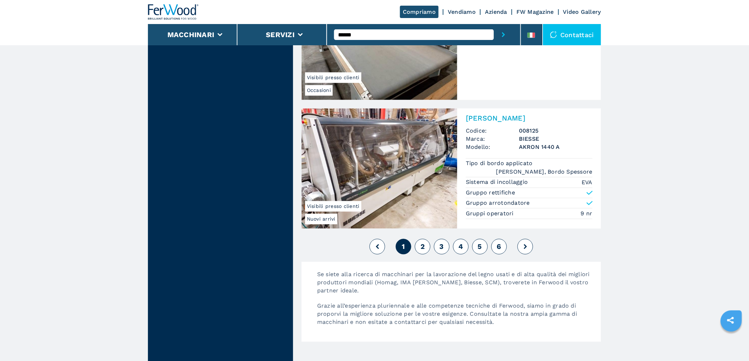
click at [420, 251] on span "2" at bounding box center [422, 247] width 4 height 8
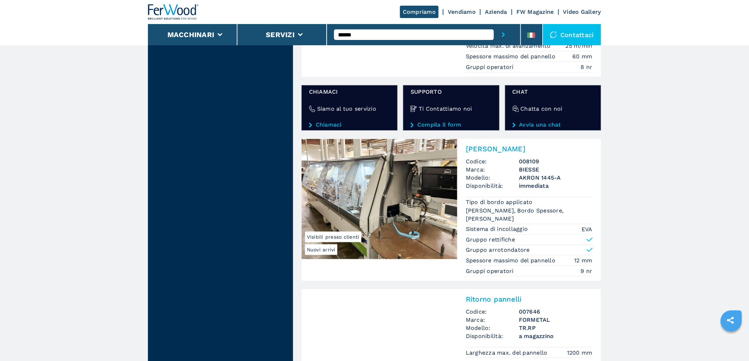
scroll to position [1179, 0]
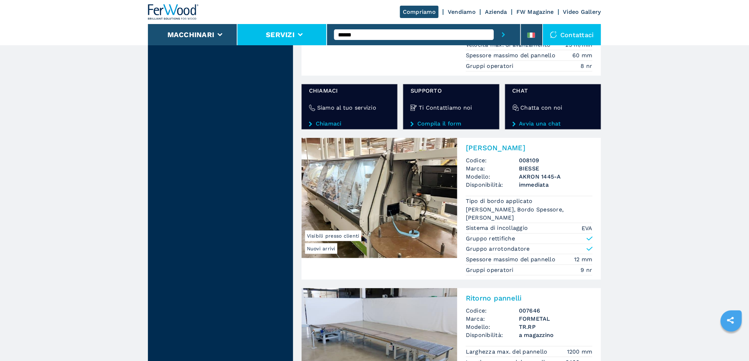
drag, startPoint x: 360, startPoint y: 34, endPoint x: 323, endPoint y: 34, distance: 36.8
click at [323, 34] on div "Compriamo Vendiamo Azienda FW Magazine Video Gallery Macchinari Servizi ****** …" at bounding box center [374, 22] width 453 height 45
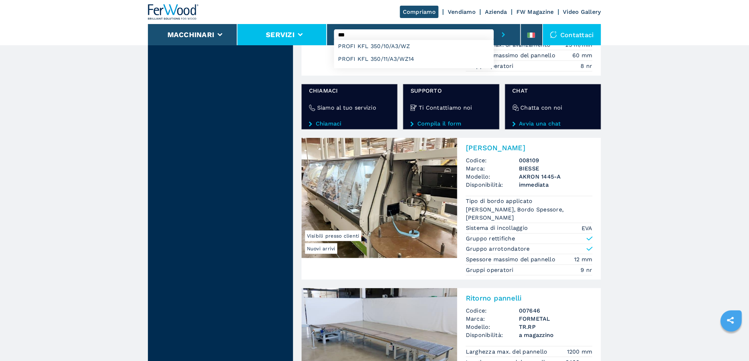
type input "***"
click at [494, 24] on button "submit-button" at bounding box center [503, 34] width 19 height 21
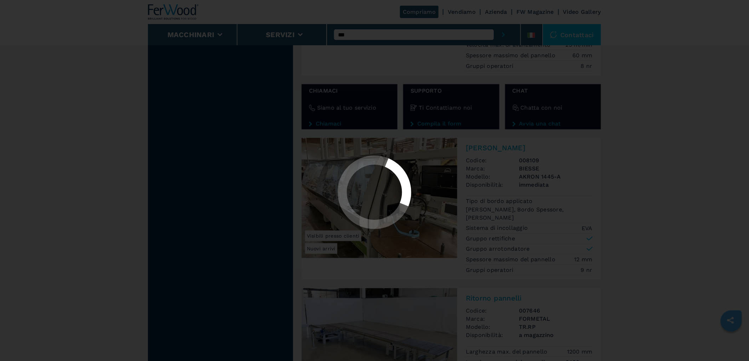
scroll to position [0, 0]
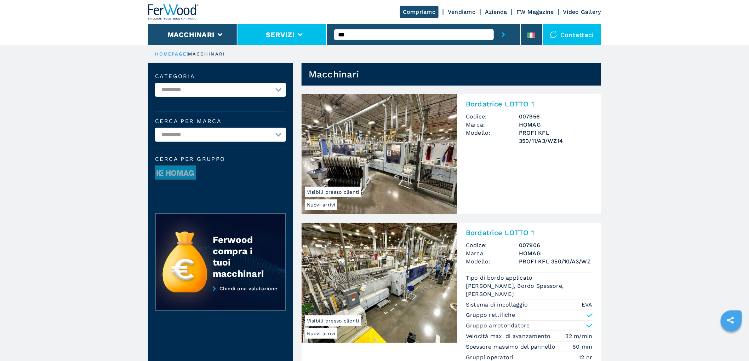
drag, startPoint x: 363, startPoint y: 34, endPoint x: 270, endPoint y: 34, distance: 93.4
click at [270, 34] on div "Compriamo Vendiamo Azienda FW Magazine Video Gallery Macchinari Servizi *** Con…" at bounding box center [374, 22] width 453 height 45
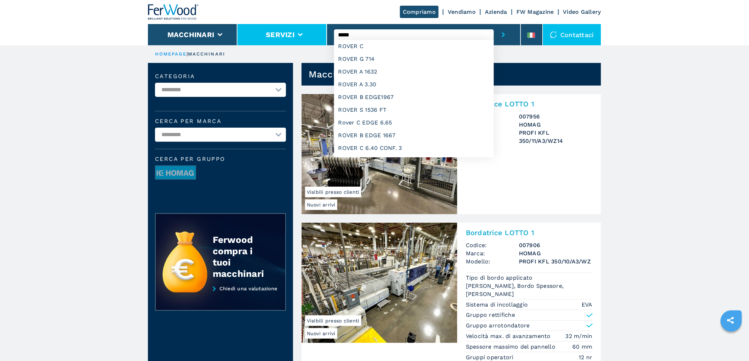
type input "*****"
click at [494, 24] on button "submit-button" at bounding box center [503, 34] width 19 height 21
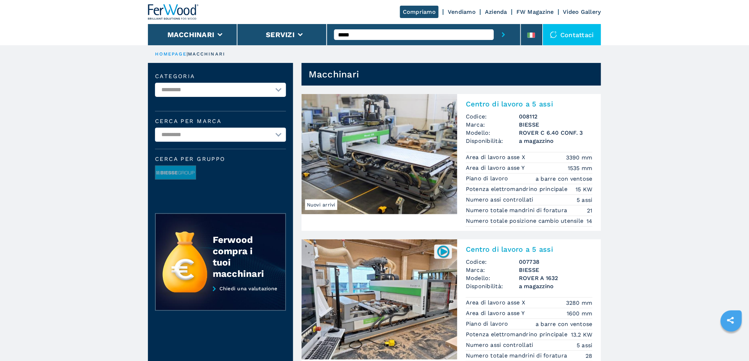
click at [522, 114] on h3 "008112" at bounding box center [556, 117] width 74 height 8
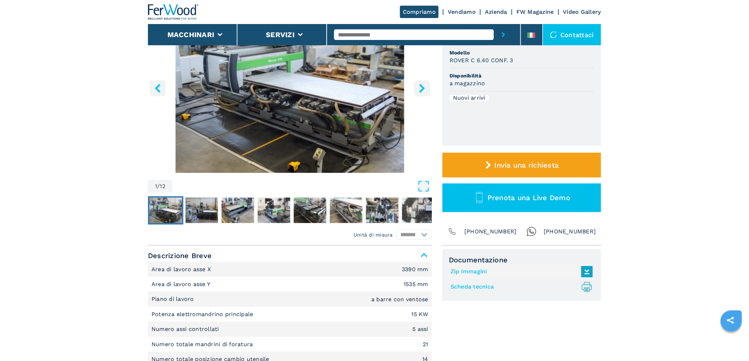
scroll to position [39, 0]
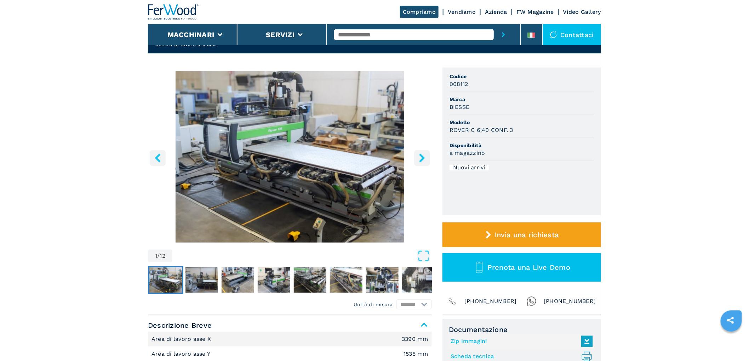
click at [416, 157] on button "right-button" at bounding box center [422, 158] width 16 height 16
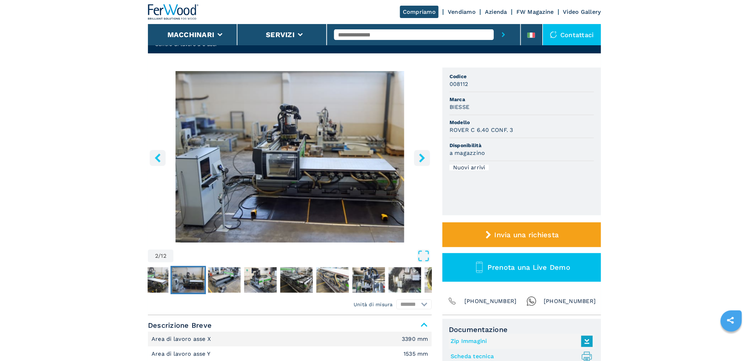
click at [416, 157] on button "right-button" at bounding box center [422, 158] width 16 height 16
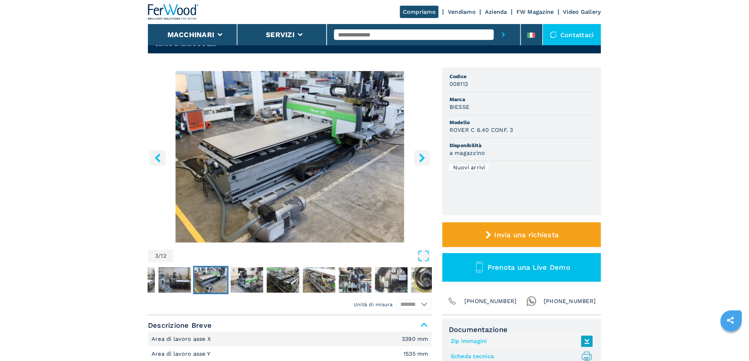
click at [416, 157] on button "right-button" at bounding box center [422, 158] width 16 height 16
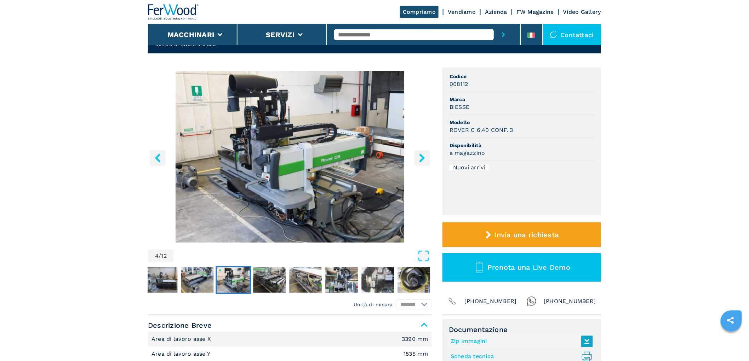
click at [416, 157] on button "right-button" at bounding box center [422, 158] width 16 height 16
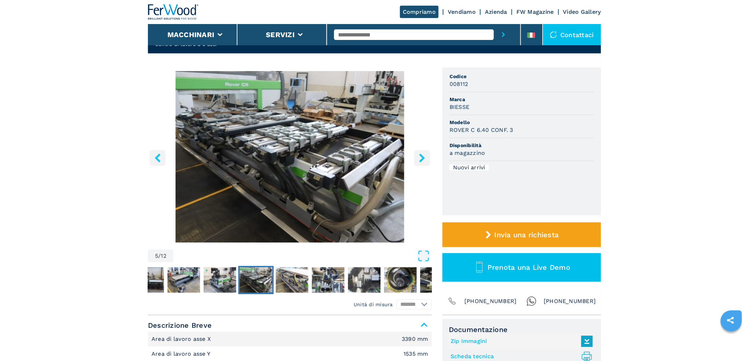
click at [416, 157] on button "right-button" at bounding box center [422, 158] width 16 height 16
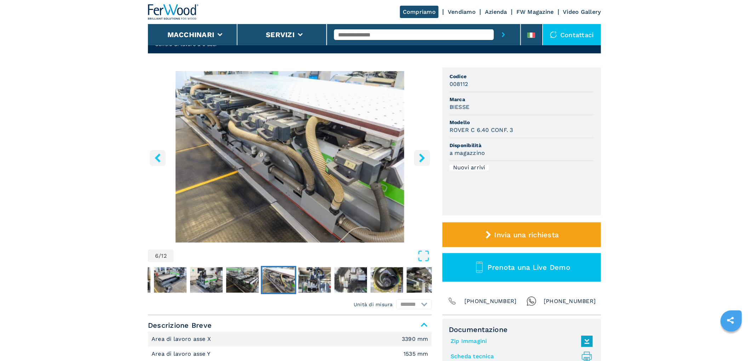
click at [417, 157] on button "right-button" at bounding box center [422, 158] width 16 height 16
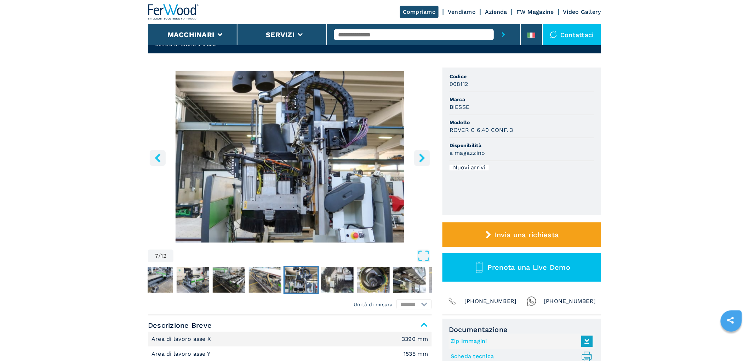
click at [417, 157] on button "right-button" at bounding box center [422, 158] width 16 height 16
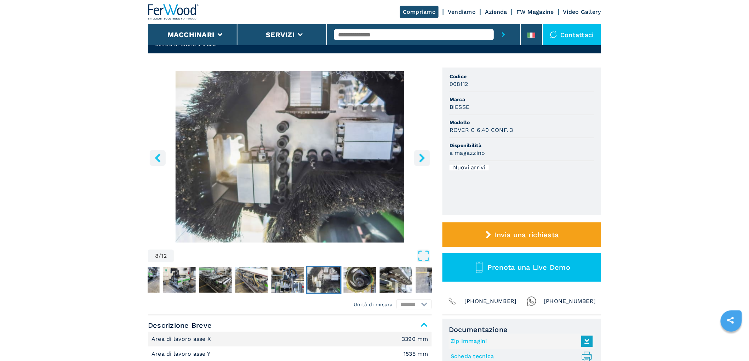
click at [417, 157] on button "right-button" at bounding box center [422, 158] width 16 height 16
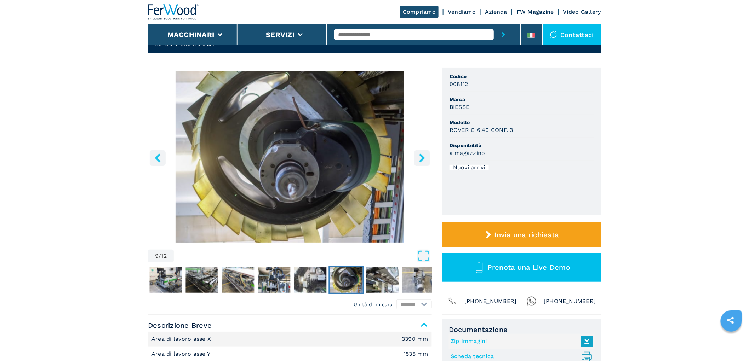
click at [417, 157] on button "right-button" at bounding box center [422, 158] width 16 height 16
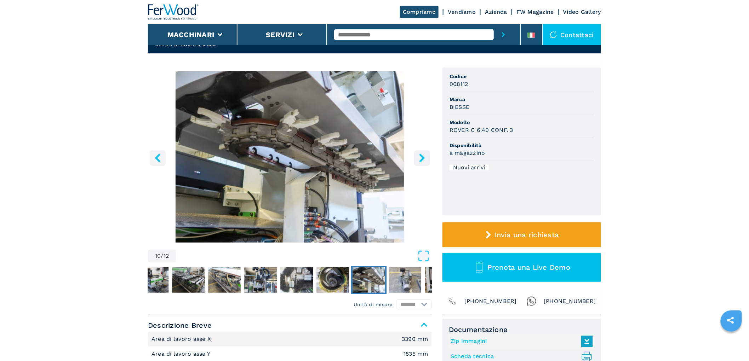
click at [417, 157] on button "right-button" at bounding box center [422, 158] width 16 height 16
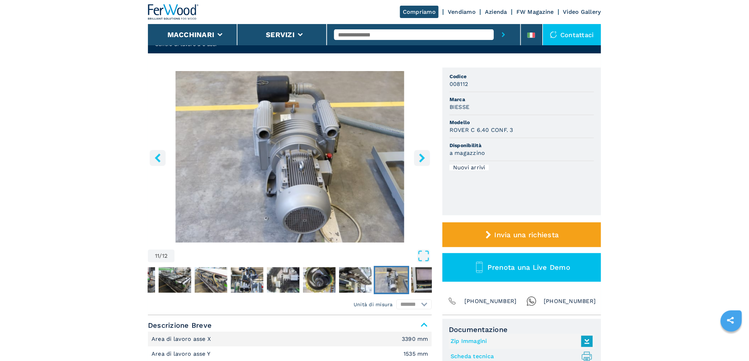
click at [417, 157] on button "right-button" at bounding box center [422, 158] width 16 height 16
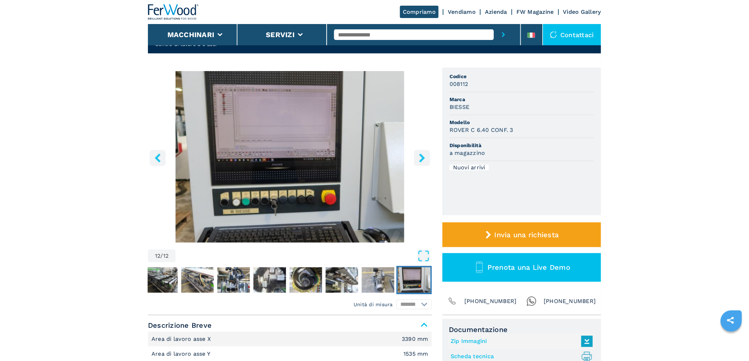
click at [417, 157] on button "right-button" at bounding box center [422, 158] width 16 height 16
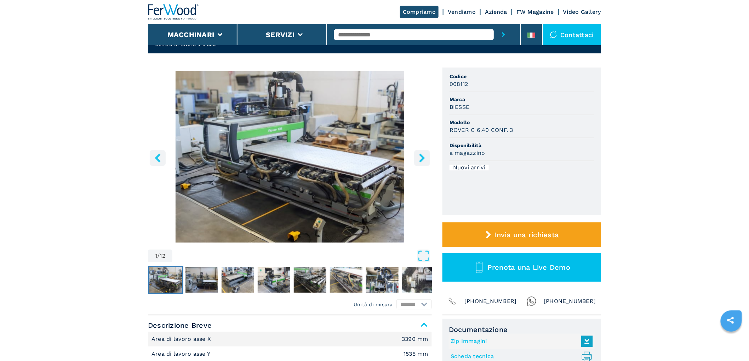
click at [417, 157] on button "right-button" at bounding box center [422, 158] width 16 height 16
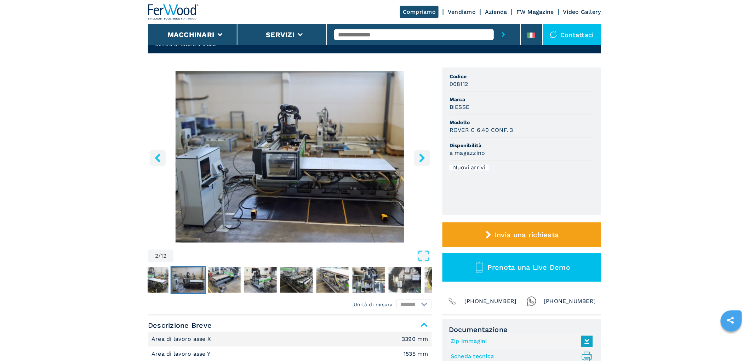
click at [417, 157] on button "right-button" at bounding box center [422, 158] width 16 height 16
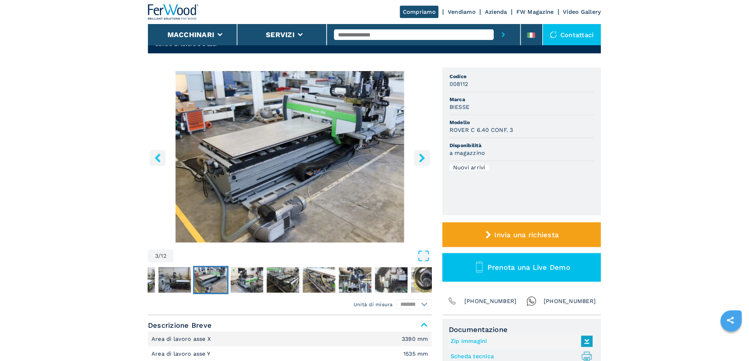
click at [417, 157] on button "right-button" at bounding box center [422, 158] width 16 height 16
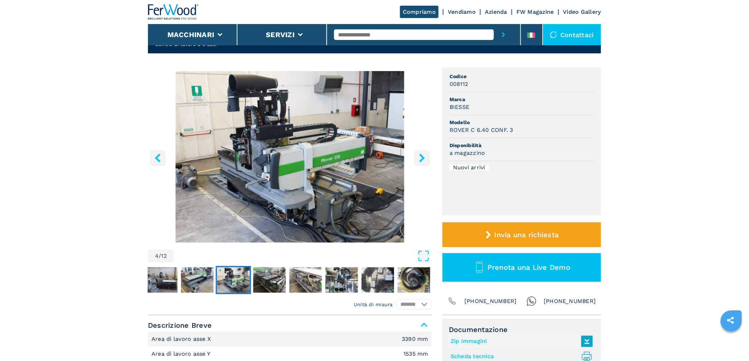
click at [417, 157] on button "right-button" at bounding box center [422, 158] width 16 height 16
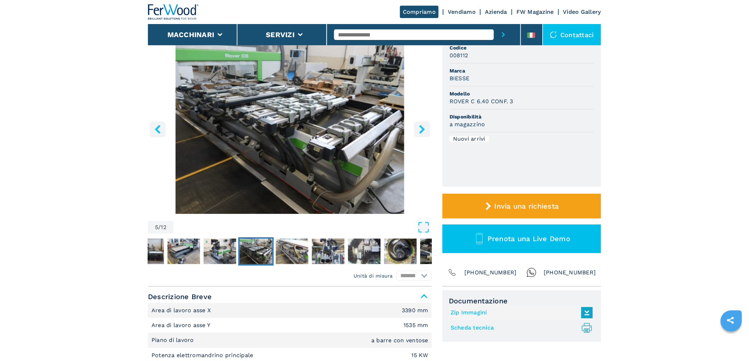
scroll to position [0, 0]
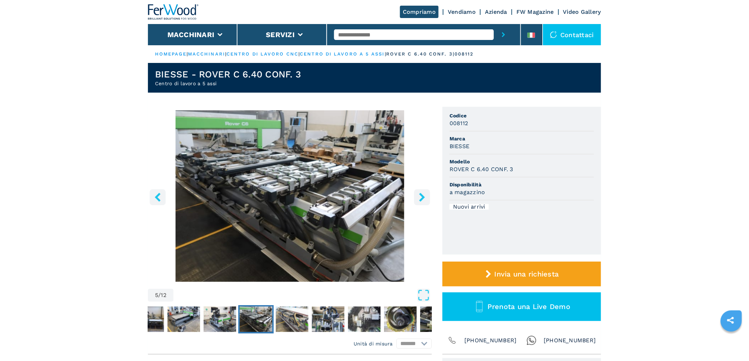
click at [418, 190] on button "right-button" at bounding box center [422, 197] width 16 height 16
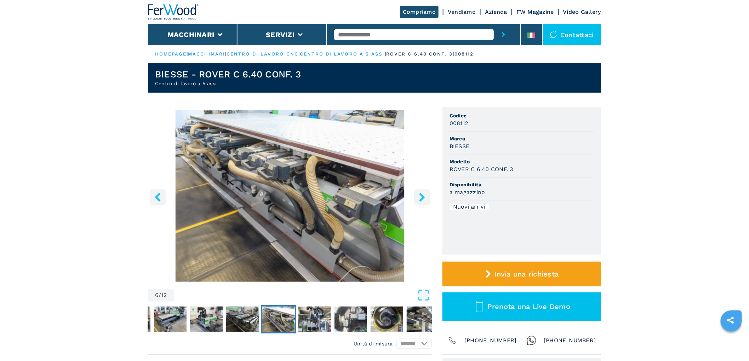
click at [417, 197] on button "right-button" at bounding box center [422, 197] width 16 height 16
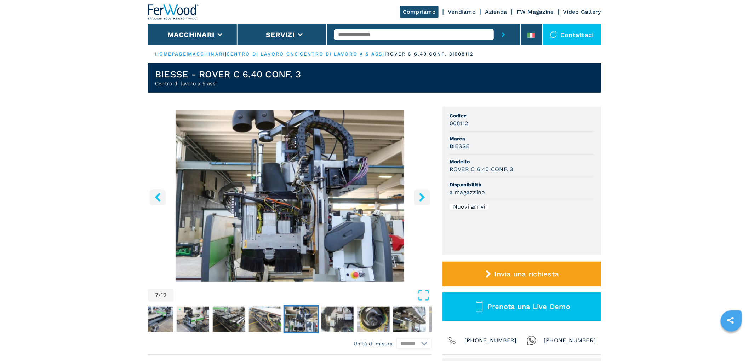
click at [417, 197] on button "right-button" at bounding box center [422, 197] width 16 height 16
